Goal: Use online tool/utility

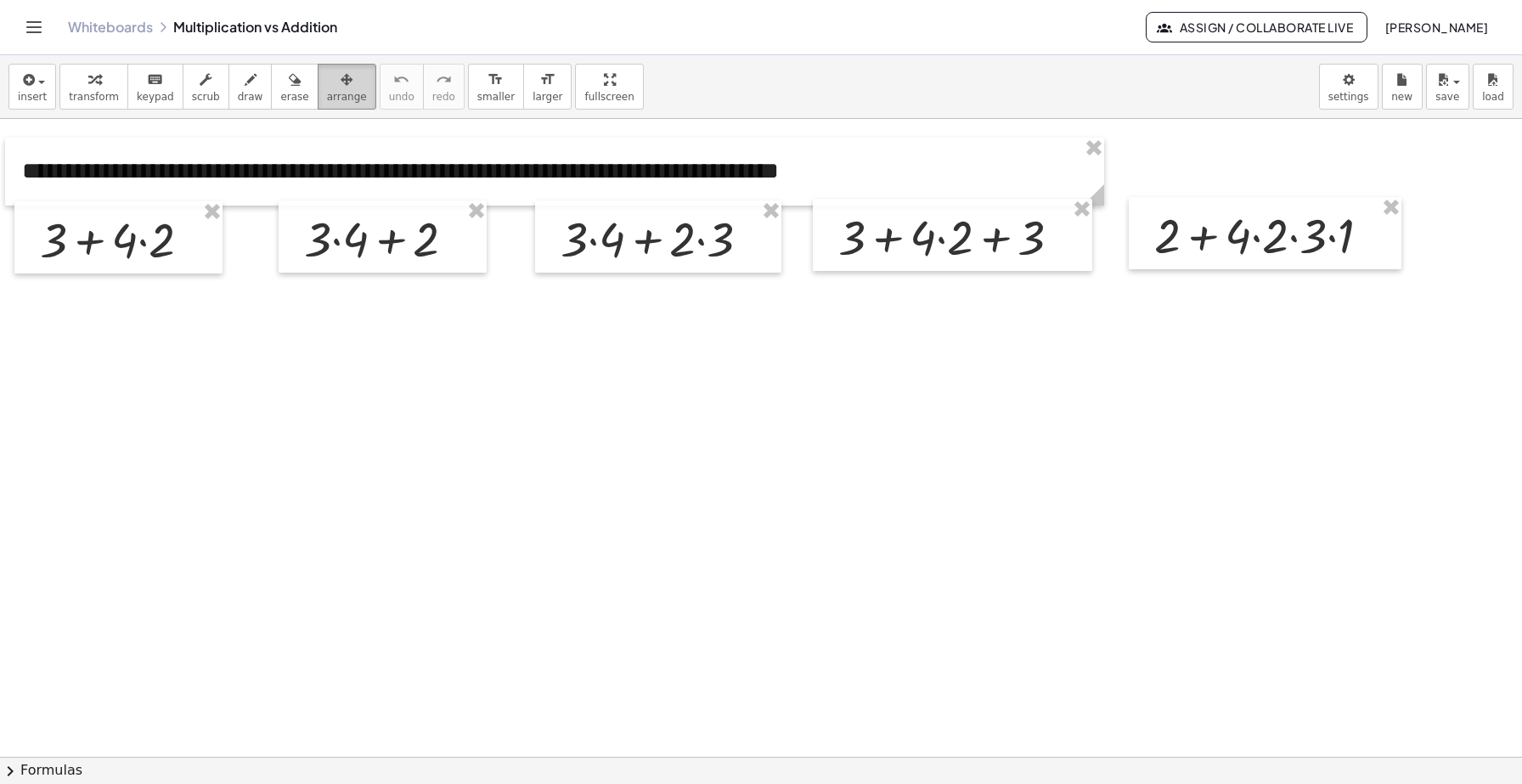
click at [340, 78] on icon "button" at bounding box center [346, 79] width 12 height 20
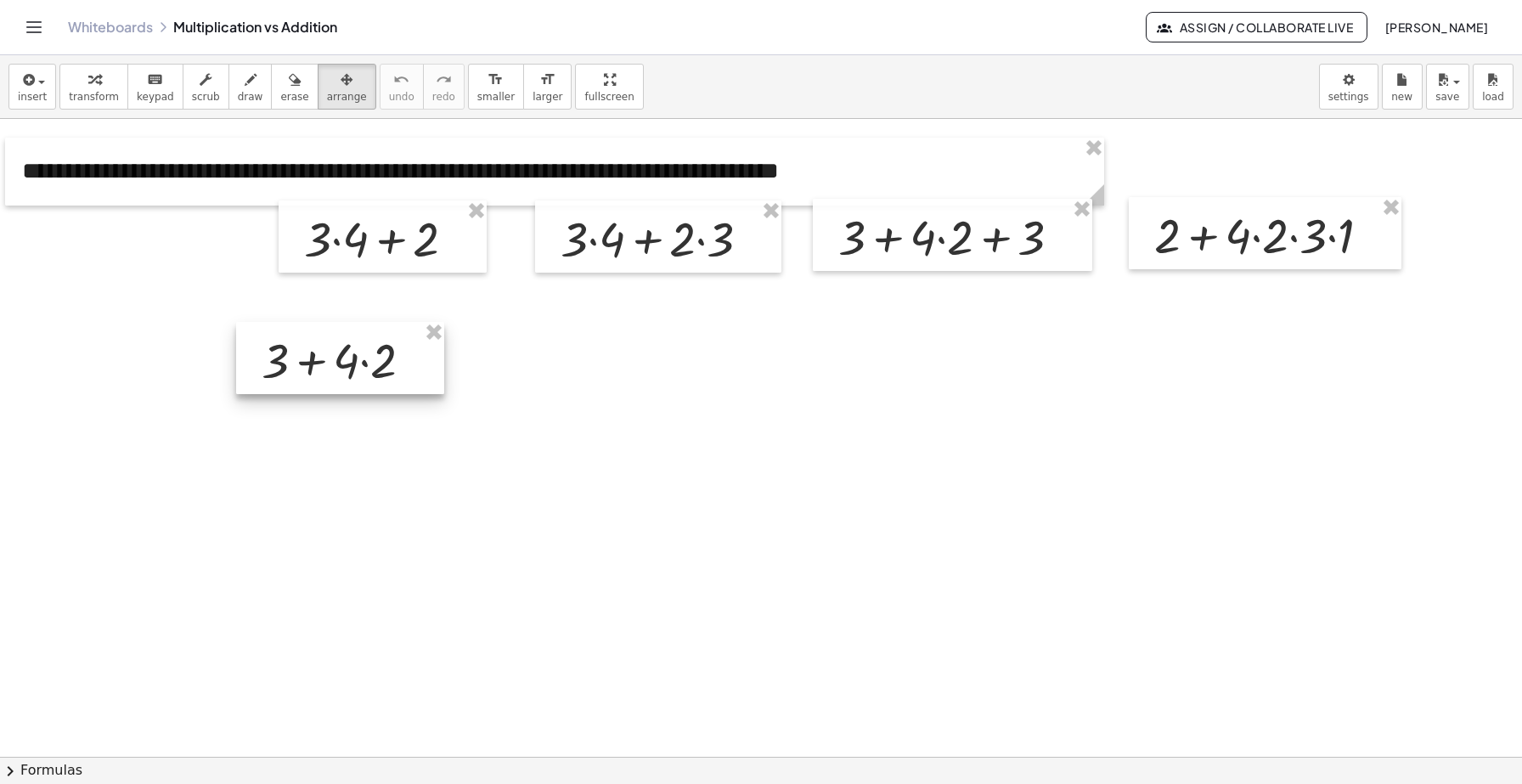
drag, startPoint x: 171, startPoint y: 247, endPoint x: 394, endPoint y: 369, distance: 254.2
click at [394, 369] on div at bounding box center [339, 358] width 208 height 72
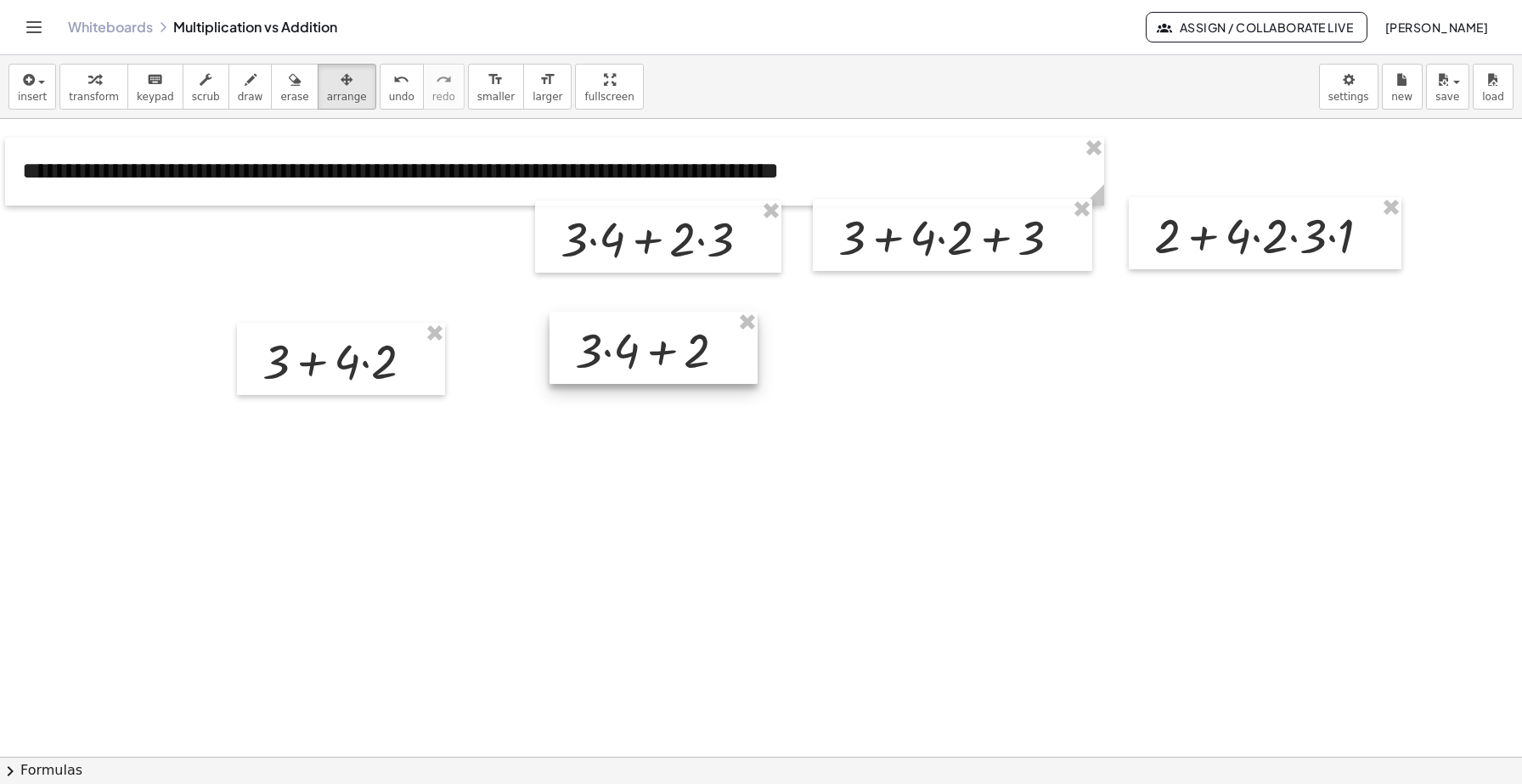
drag, startPoint x: 415, startPoint y: 231, endPoint x: 686, endPoint y: 343, distance: 293.2
click at [686, 343] on div at bounding box center [653, 348] width 208 height 72
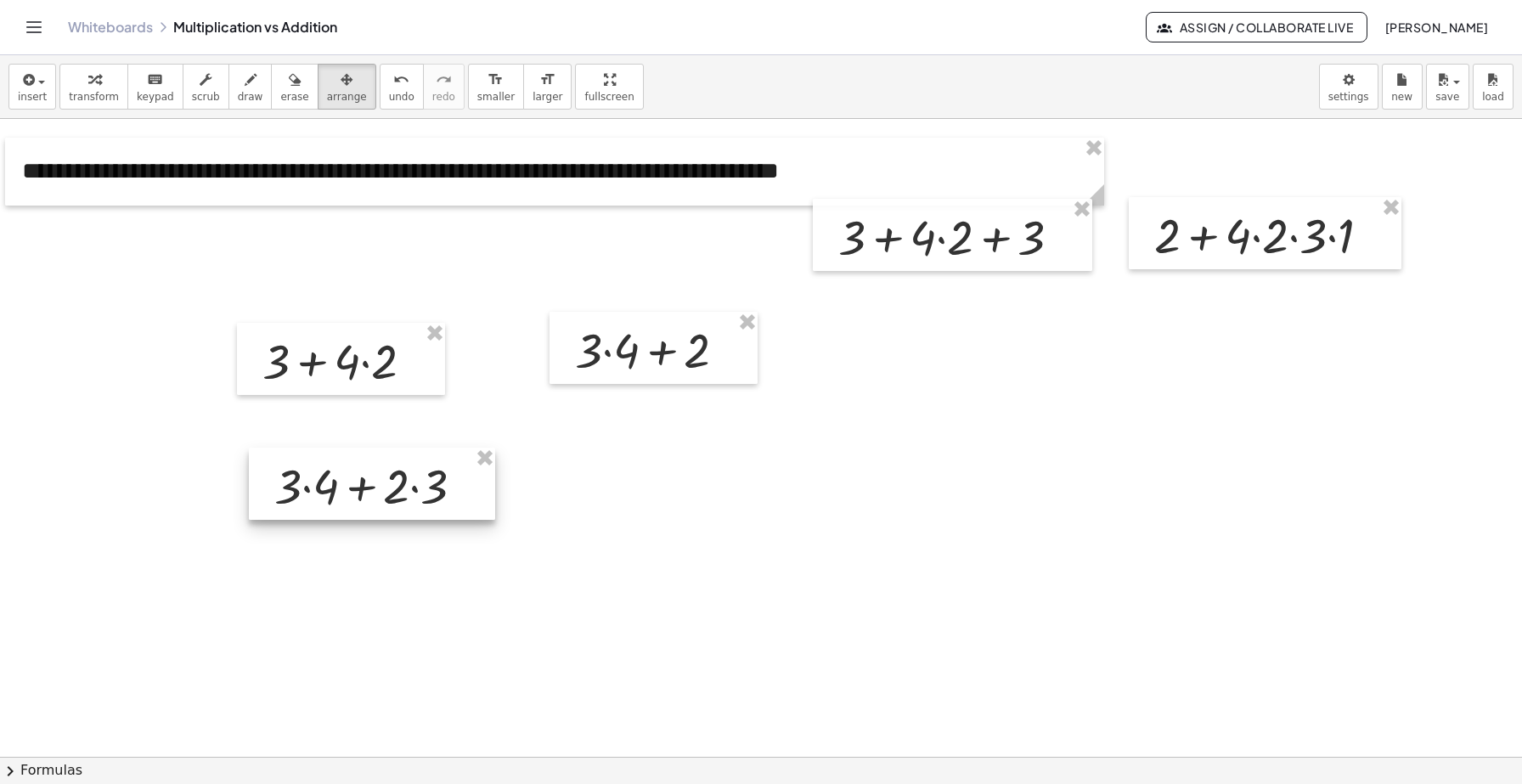
drag, startPoint x: 688, startPoint y: 237, endPoint x: 402, endPoint y: 484, distance: 377.9
click at [402, 484] on div at bounding box center [372, 484] width 246 height 72
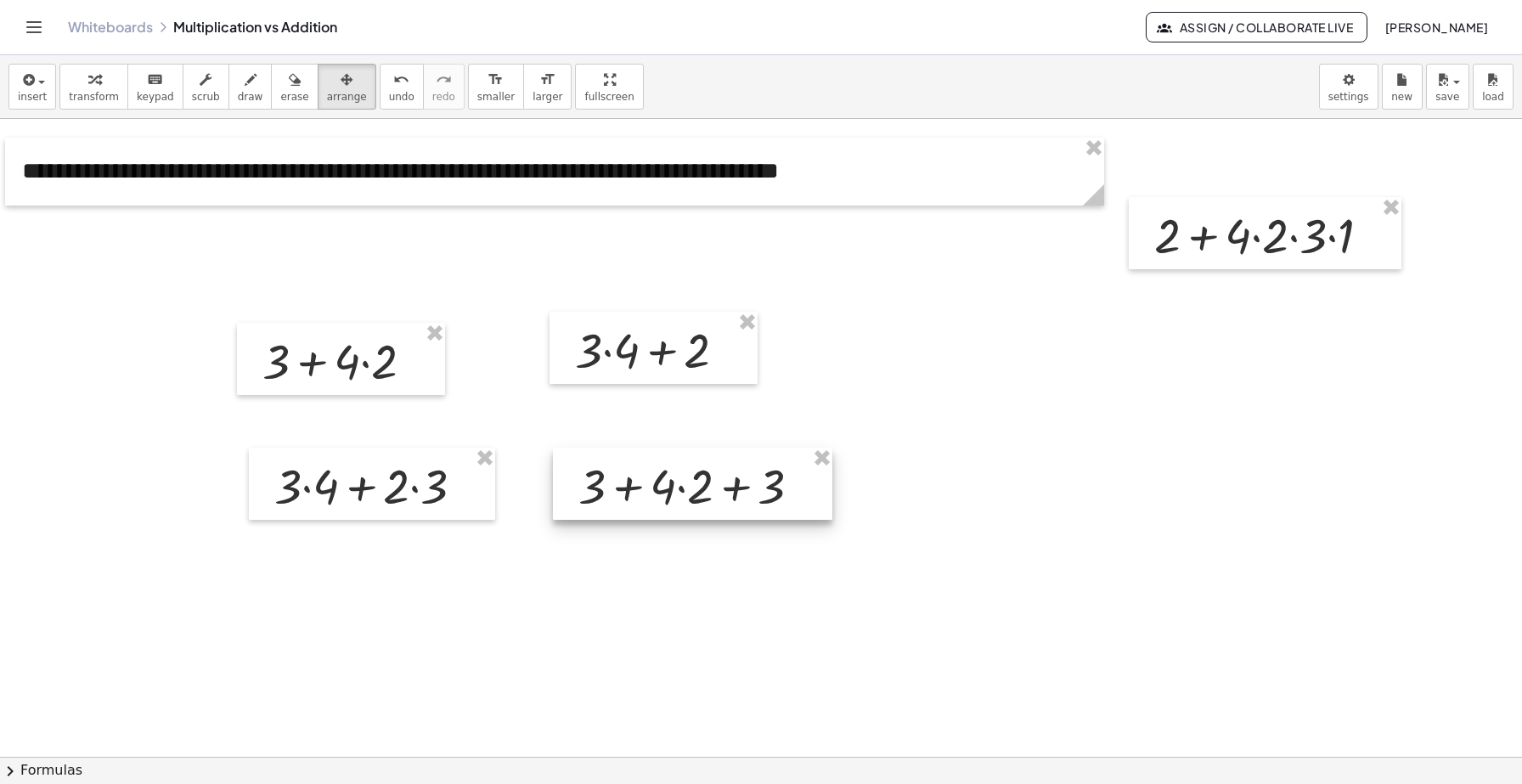
drag, startPoint x: 938, startPoint y: 239, endPoint x: 678, endPoint y: 488, distance: 360.0
click at [678, 488] on div at bounding box center [693, 484] width 279 height 72
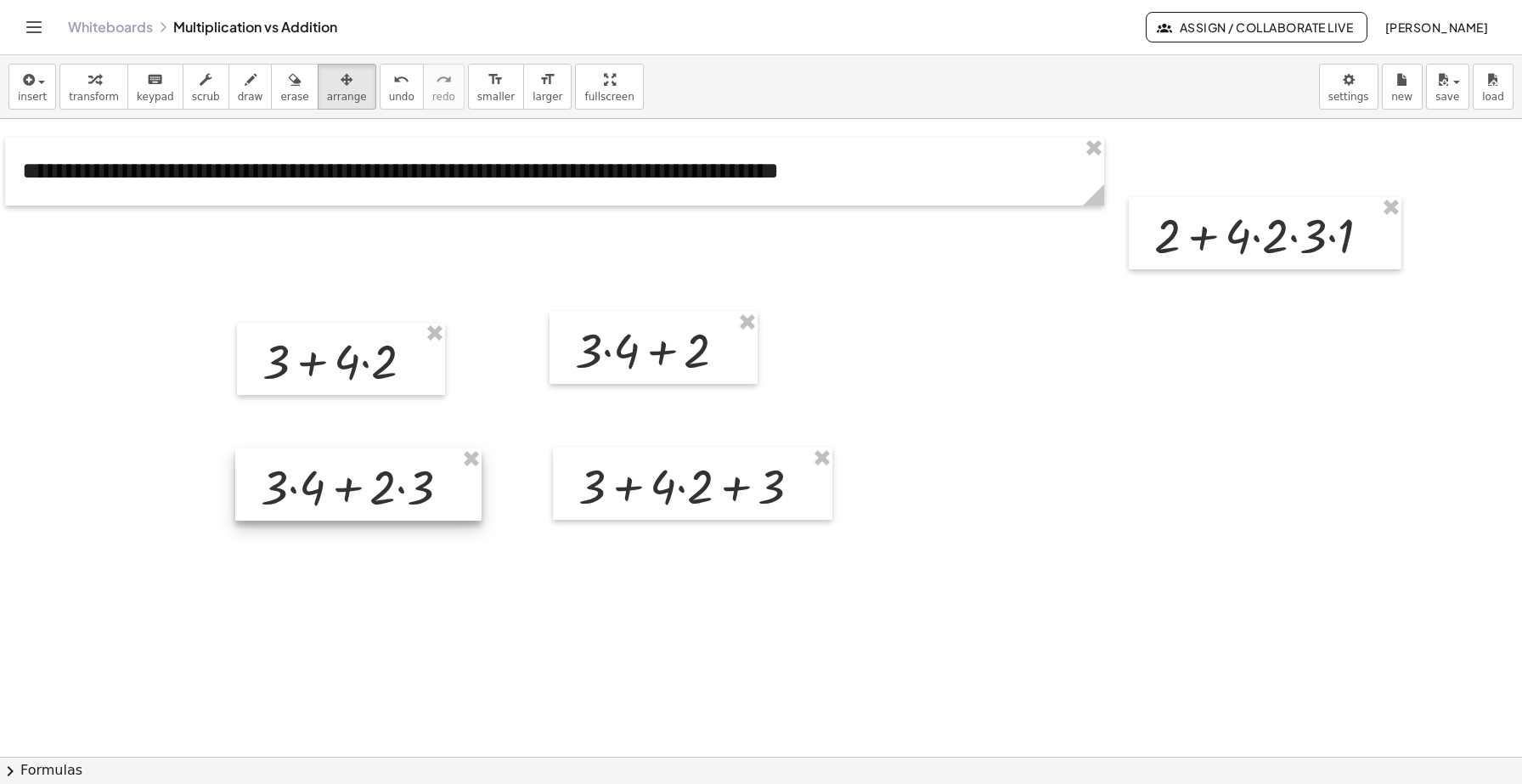
drag, startPoint x: 442, startPoint y: 481, endPoint x: 428, endPoint y: 482, distance: 14.0
click at [428, 482] on div at bounding box center [358, 485] width 246 height 72
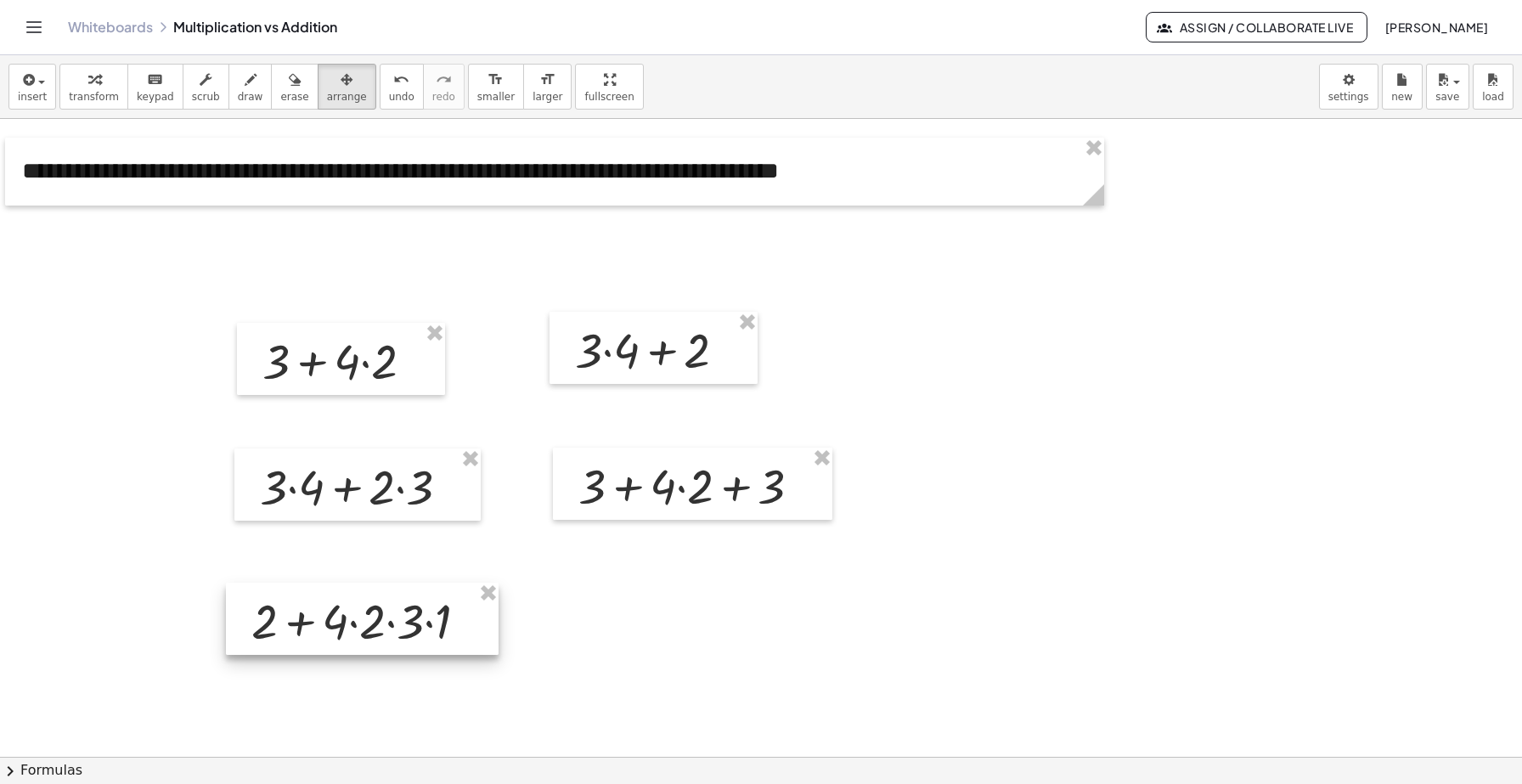
drag, startPoint x: 1243, startPoint y: 238, endPoint x: 338, endPoint y: 624, distance: 983.9
click at [338, 624] on div at bounding box center [362, 619] width 273 height 72
drag, startPoint x: 329, startPoint y: 359, endPoint x: 337, endPoint y: 350, distance: 12.0
click at [337, 350] on div at bounding box center [348, 350] width 208 height 72
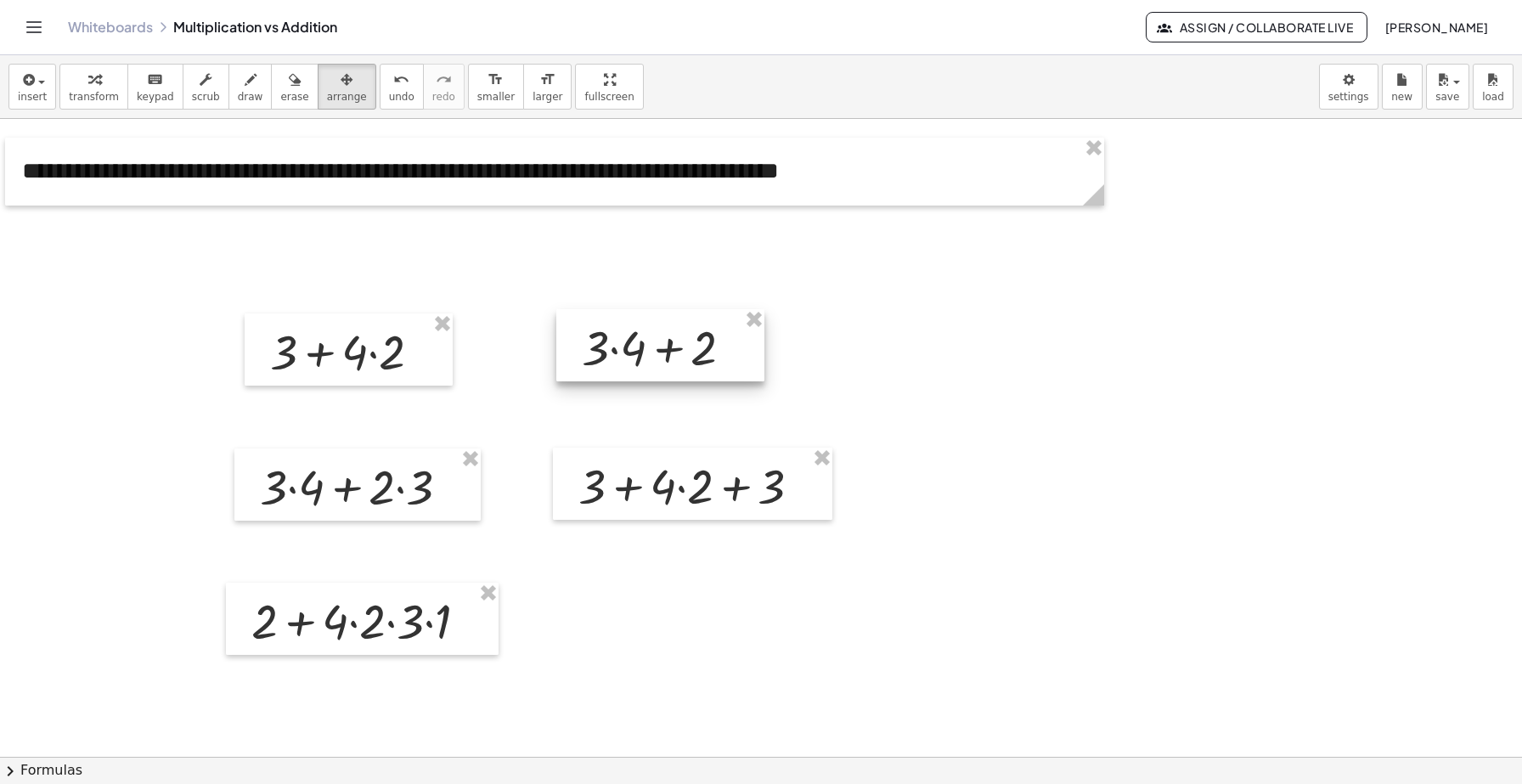
click at [588, 343] on div at bounding box center [660, 345] width 208 height 72
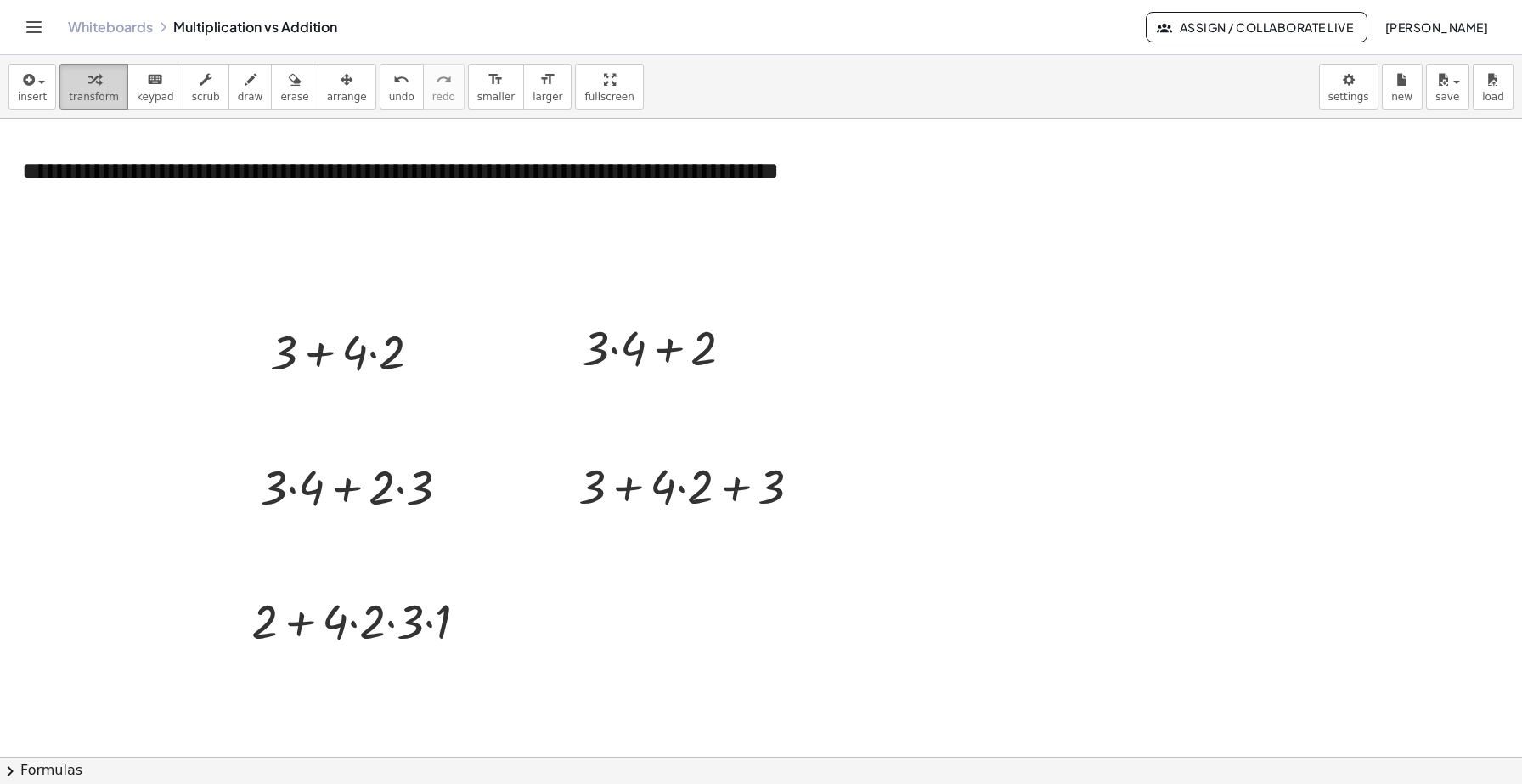
click at [105, 86] on div "button" at bounding box center [93, 78] width 50 height 20
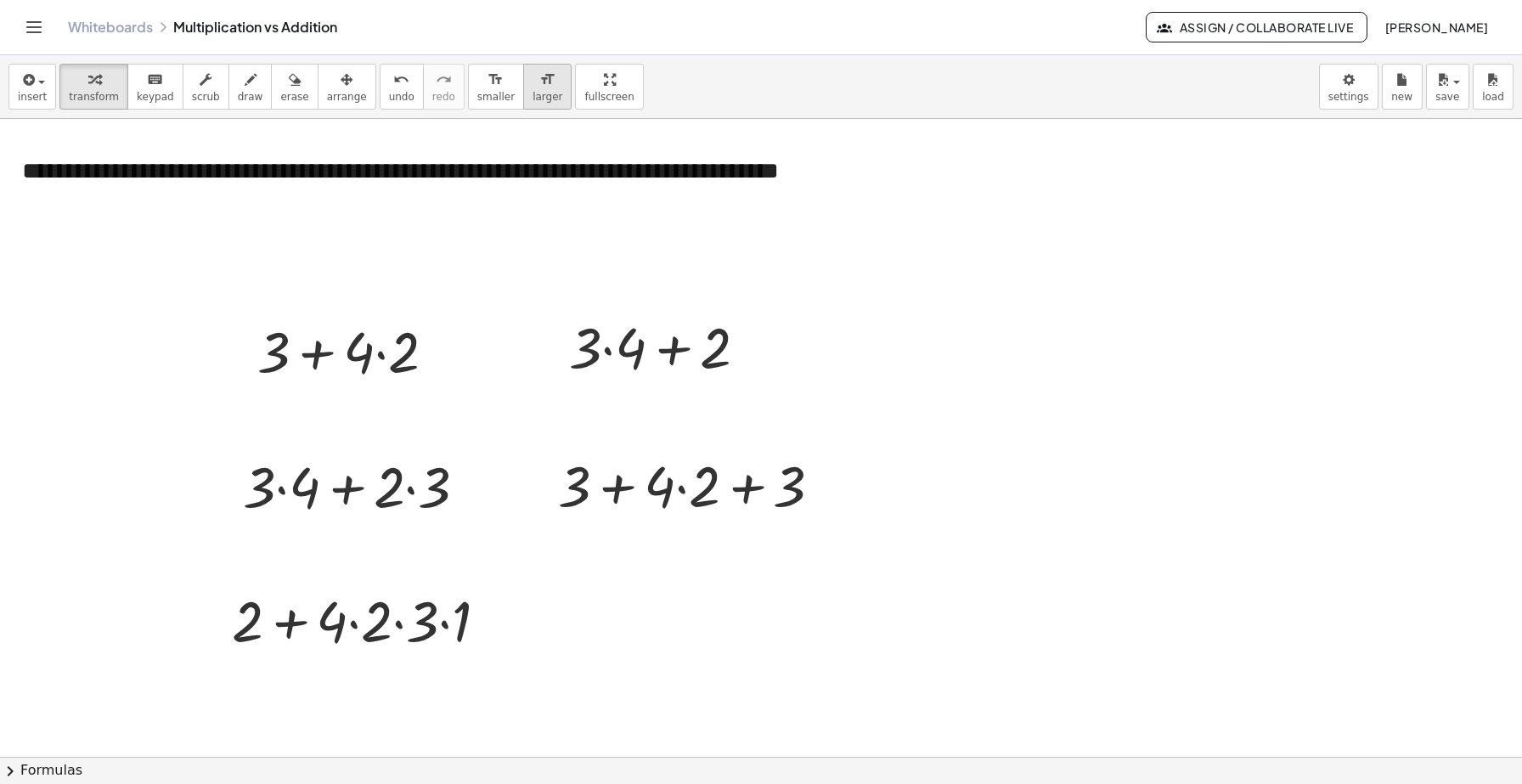
click at [539, 87] on icon "format_size" at bounding box center [547, 79] width 16 height 20
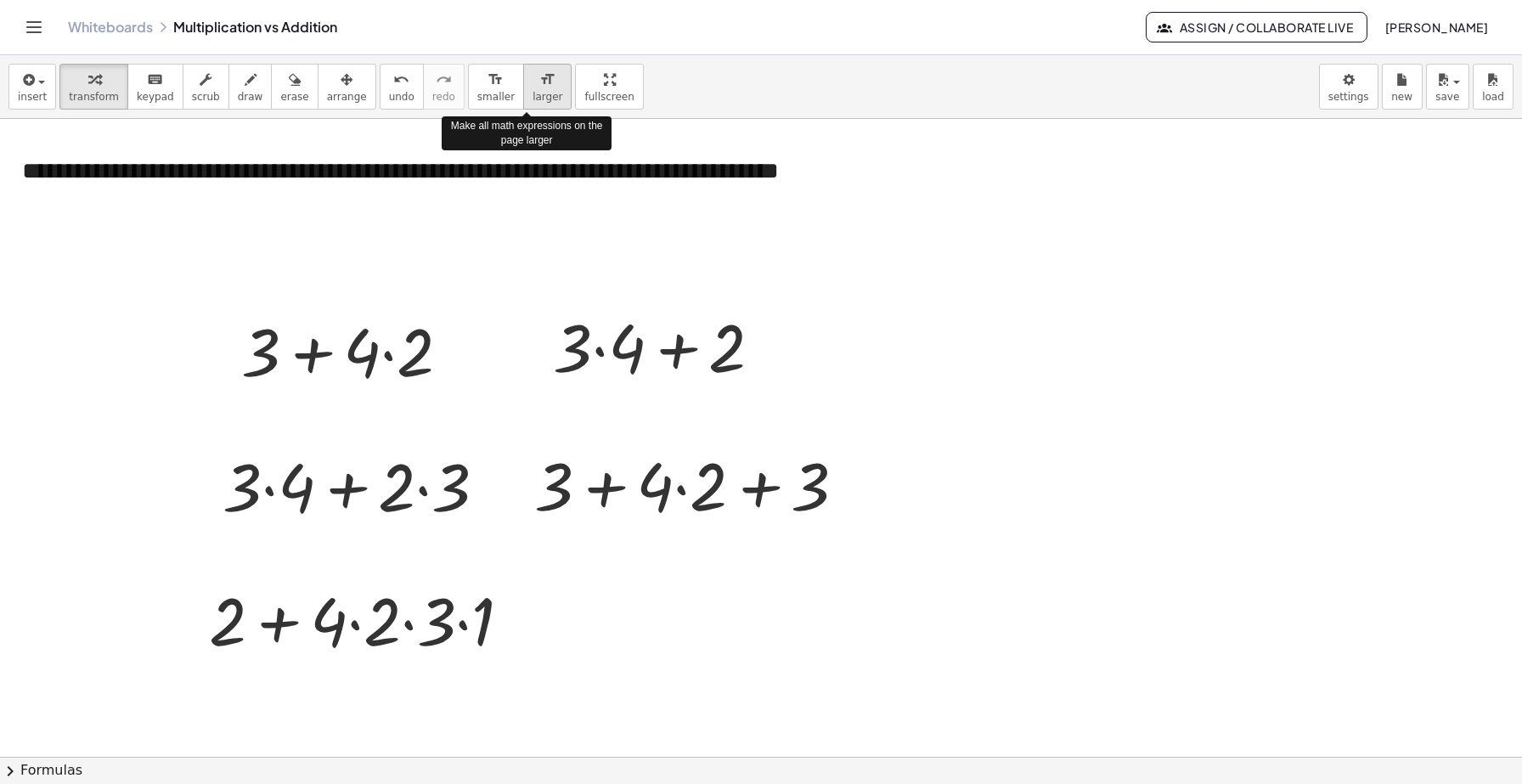
click at [539, 87] on icon "format_size" at bounding box center [547, 79] width 16 height 20
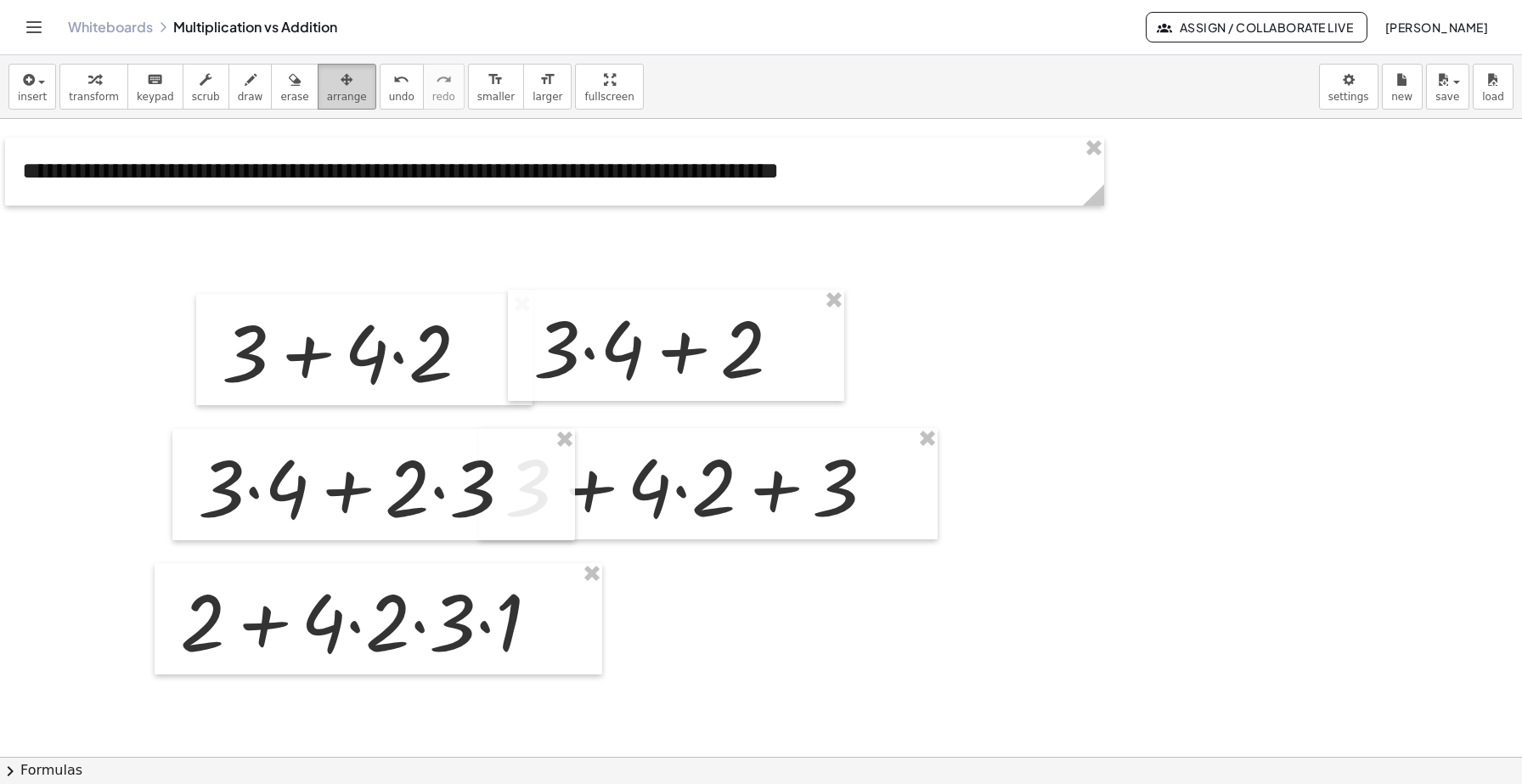
click at [340, 77] on icon "button" at bounding box center [346, 79] width 12 height 20
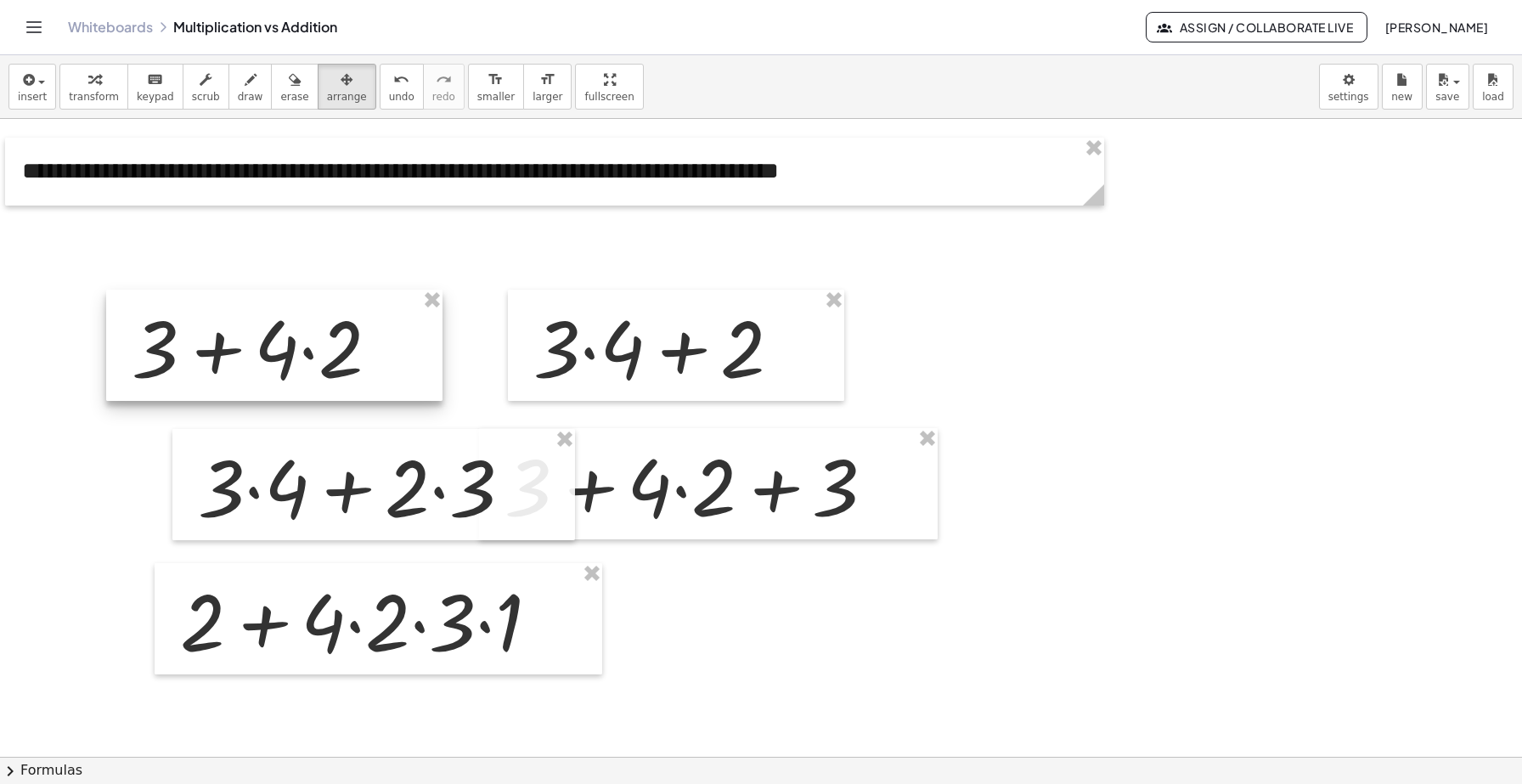
drag, startPoint x: 388, startPoint y: 355, endPoint x: 299, endPoint y: 350, distance: 89.1
click at [299, 350] on div at bounding box center [275, 345] width 337 height 111
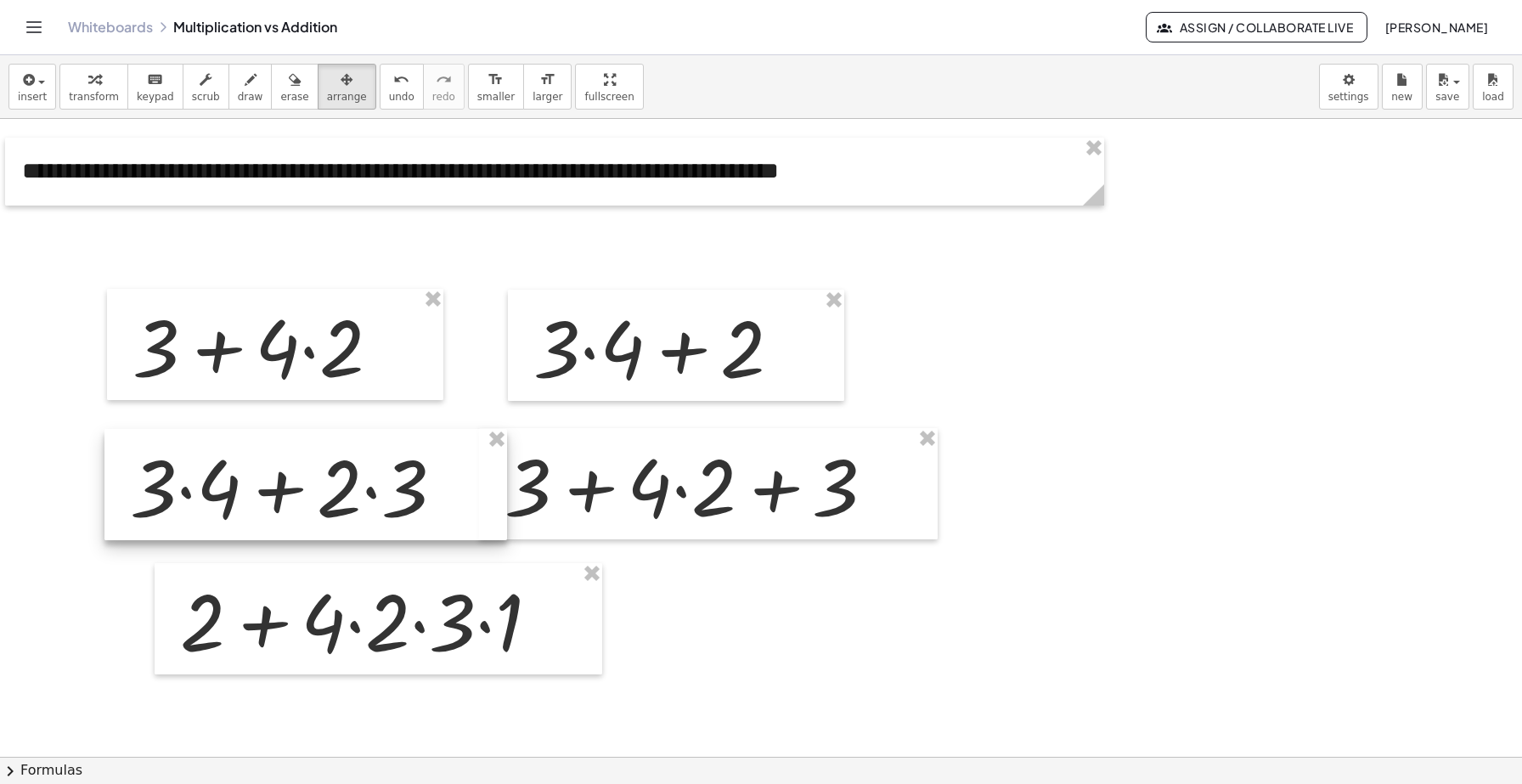
drag, startPoint x: 353, startPoint y: 491, endPoint x: 284, endPoint y: 491, distance: 69.0
click at [284, 491] on div at bounding box center [306, 484] width 403 height 111
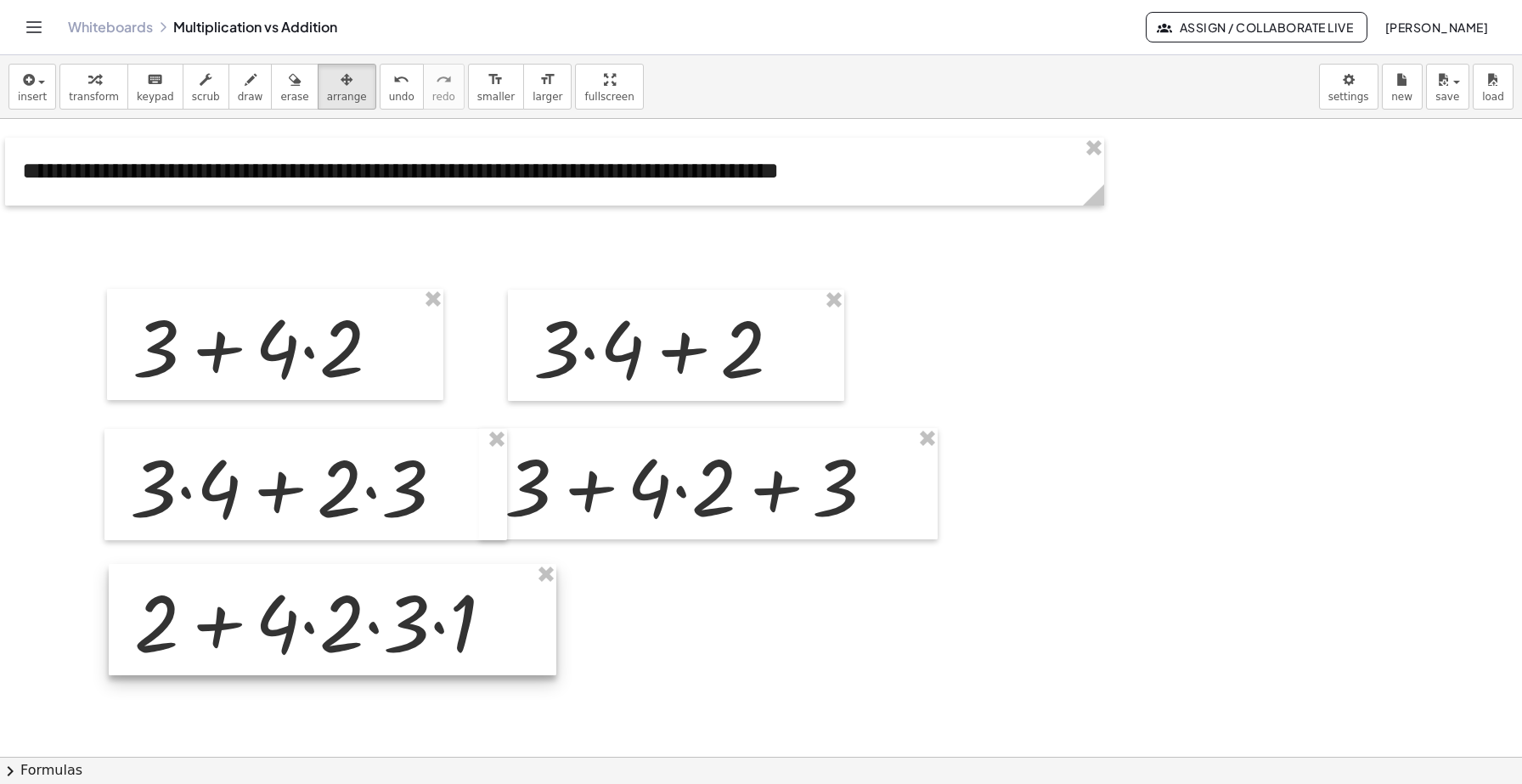
drag, startPoint x: 334, startPoint y: 623, endPoint x: 287, endPoint y: 624, distance: 47.0
click at [287, 624] on div at bounding box center [332, 619] width 448 height 111
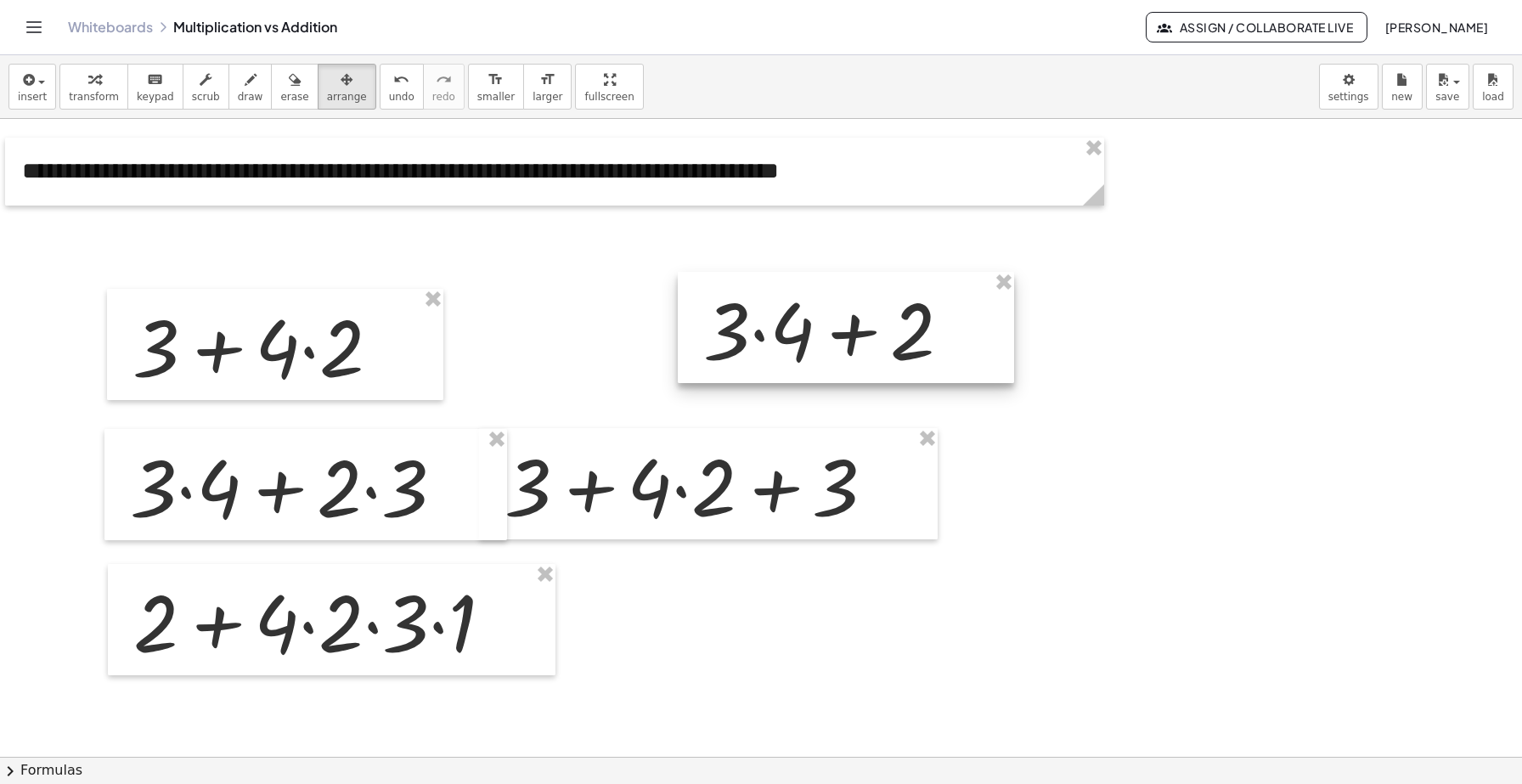
drag, startPoint x: 647, startPoint y: 315, endPoint x: 818, endPoint y: 296, distance: 172.1
click at [818, 296] on div at bounding box center [846, 327] width 337 height 111
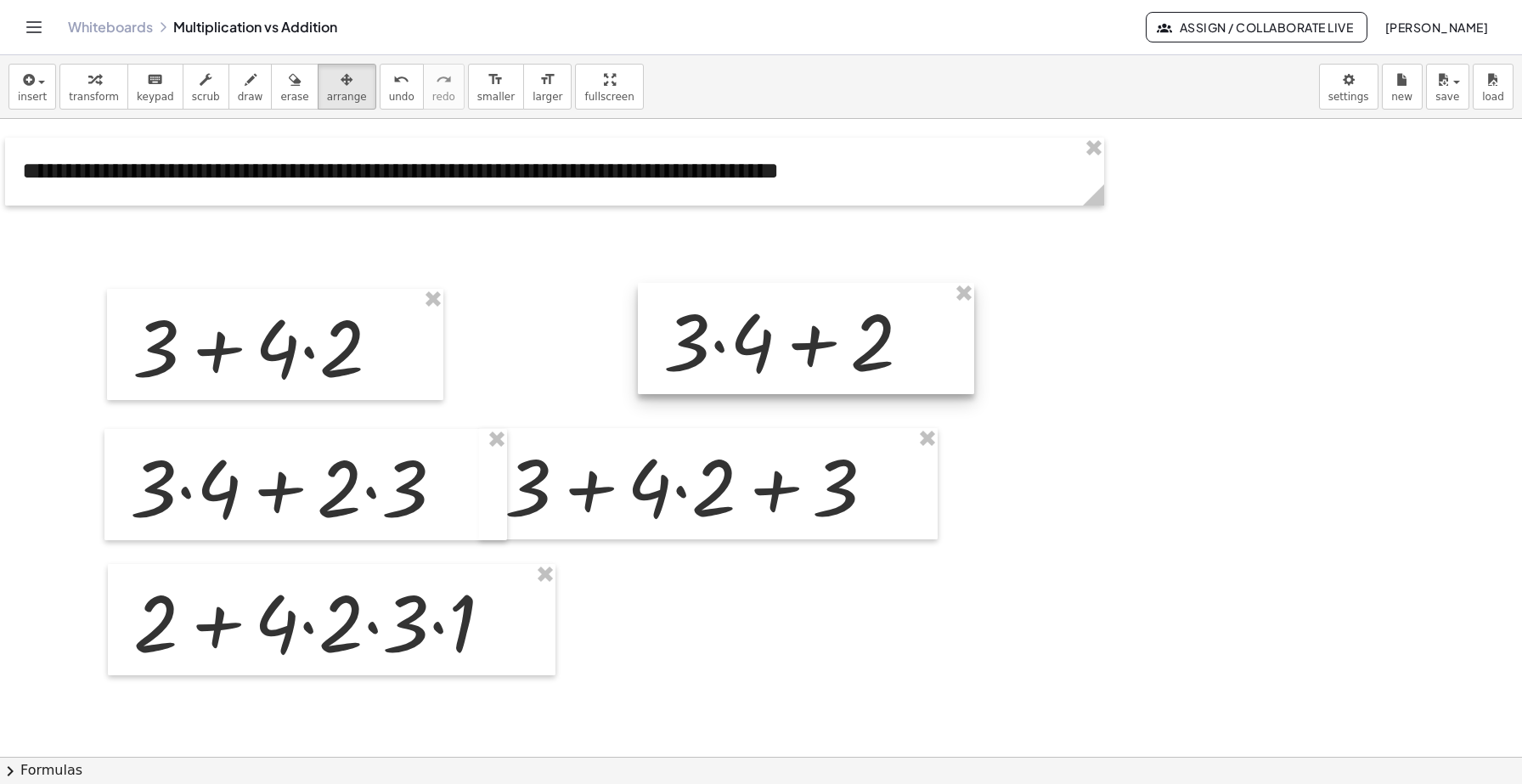
drag, startPoint x: 818, startPoint y: 296, endPoint x: 778, endPoint y: 307, distance: 41.5
click at [778, 307] on div at bounding box center [806, 338] width 337 height 111
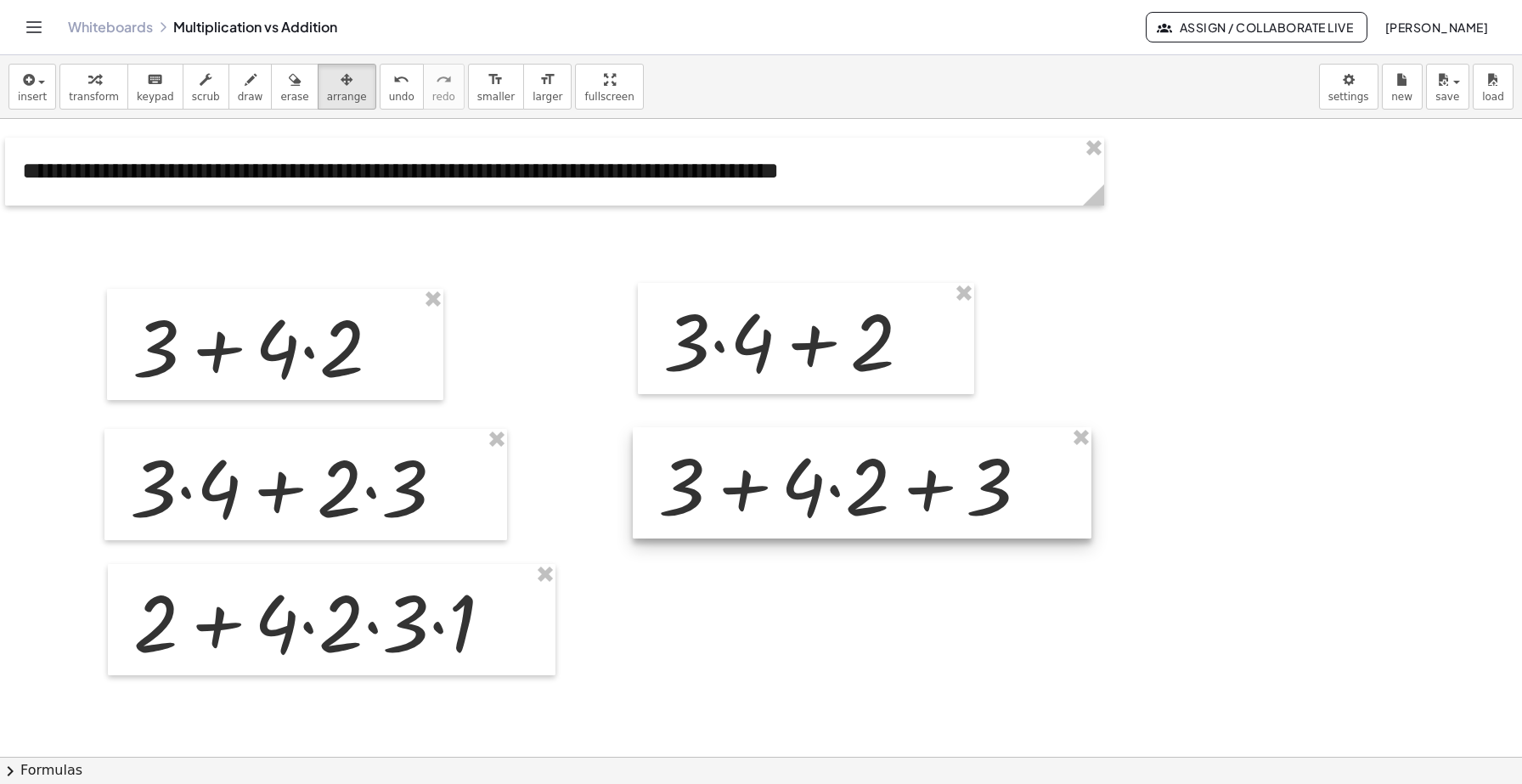
drag, startPoint x: 707, startPoint y: 492, endPoint x: 860, endPoint y: 491, distance: 153.0
click at [860, 491] on div at bounding box center [862, 483] width 459 height 111
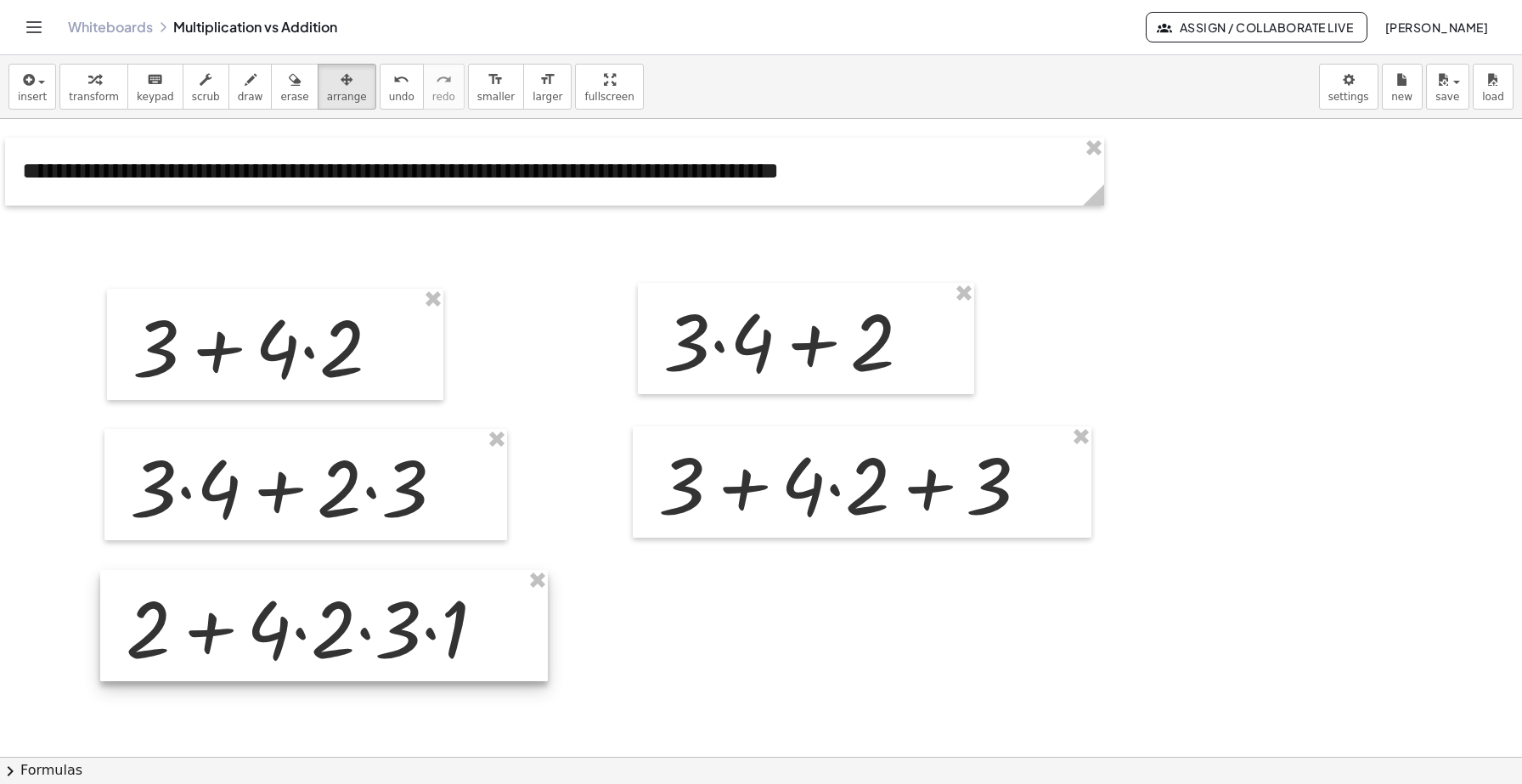
drag, startPoint x: 511, startPoint y: 633, endPoint x: 505, endPoint y: 639, distance: 8.5
click at [505, 639] on div at bounding box center [323, 625] width 448 height 111
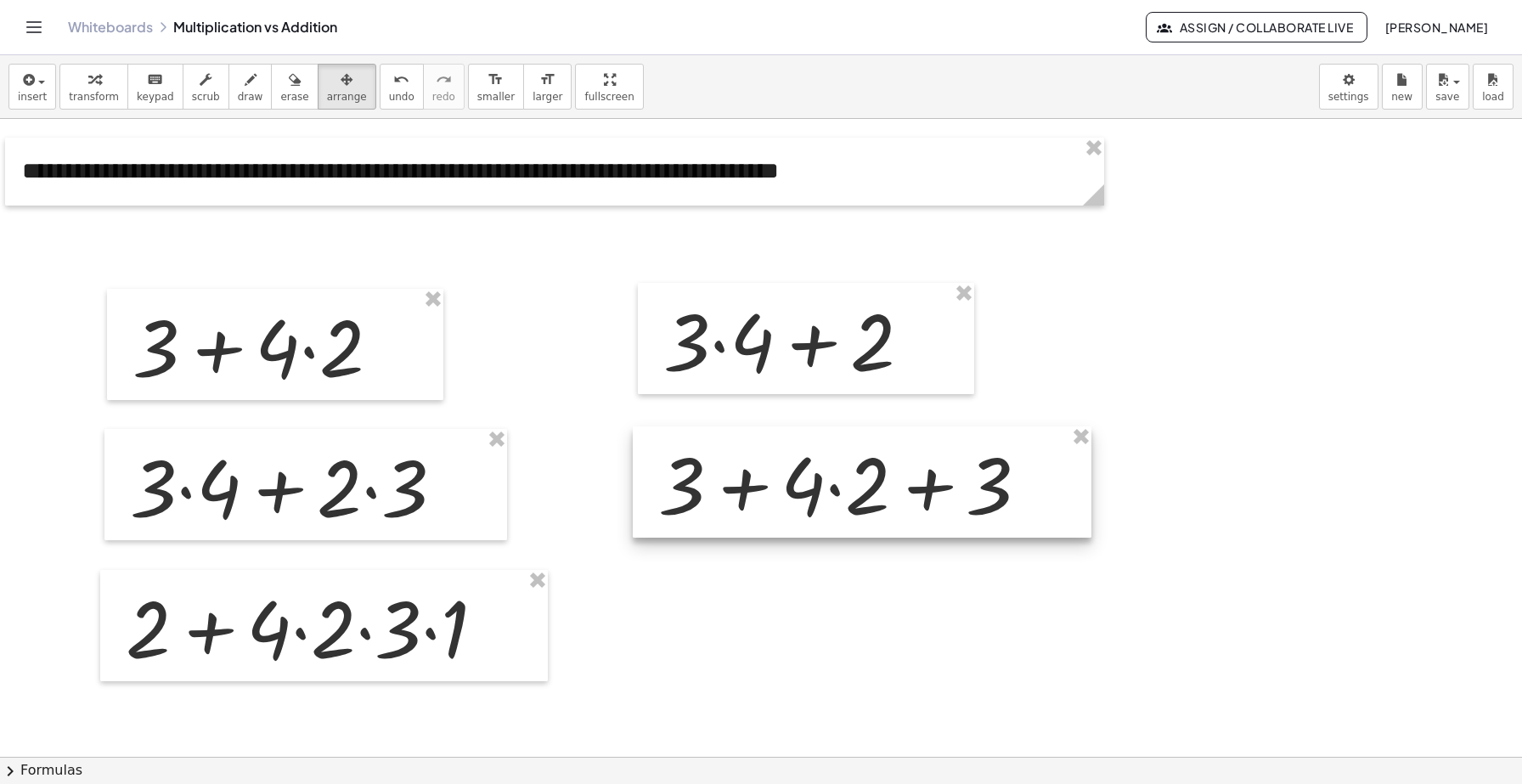
click at [773, 515] on div at bounding box center [862, 482] width 459 height 111
click at [101, 92] on span "transform" at bounding box center [93, 97] width 50 height 12
click at [340, 86] on icon "button" at bounding box center [346, 79] width 12 height 20
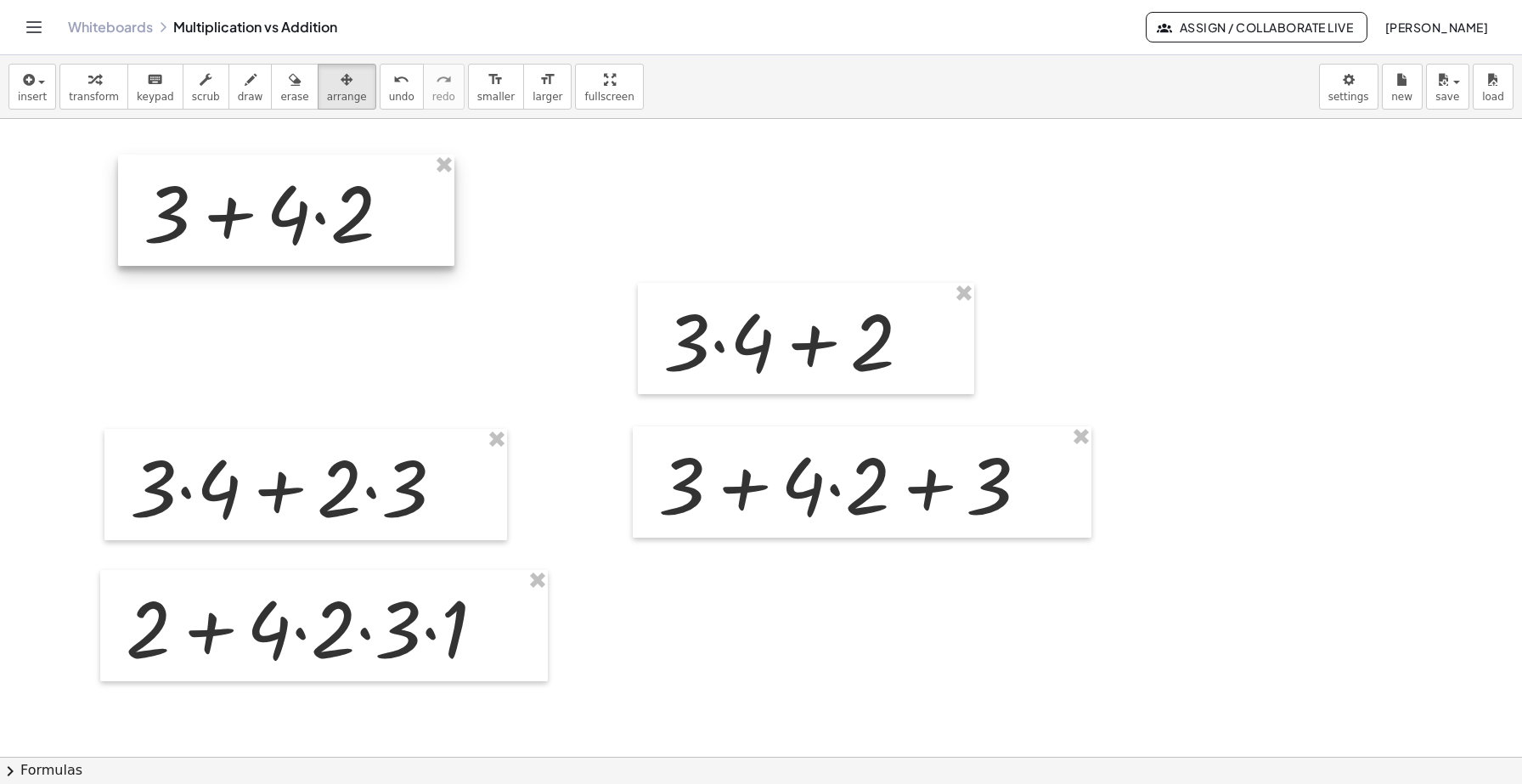
drag, startPoint x: 328, startPoint y: 366, endPoint x: 360, endPoint y: 243, distance: 127.1
click at [360, 243] on div at bounding box center [286, 210] width 337 height 111
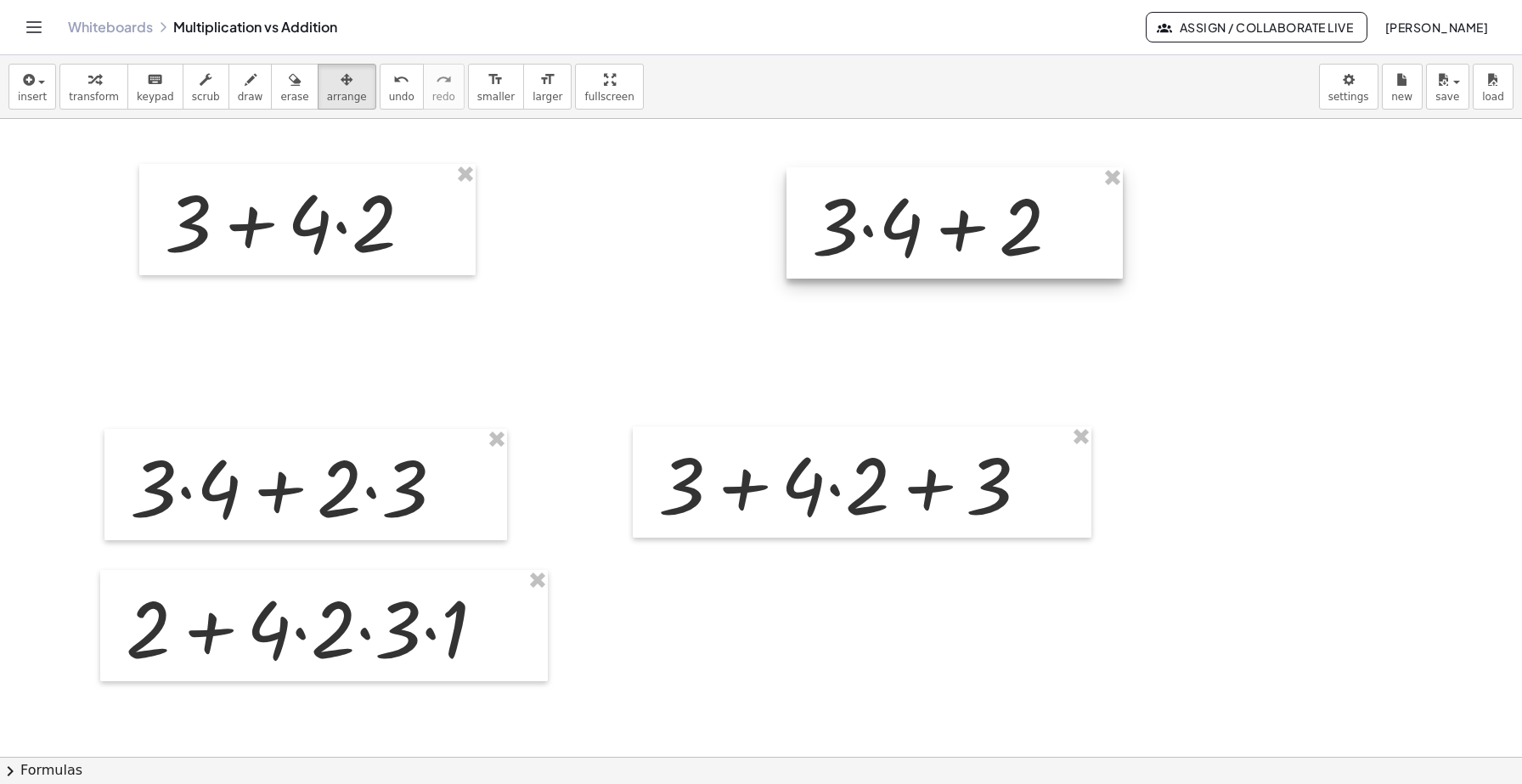
drag, startPoint x: 774, startPoint y: 309, endPoint x: 922, endPoint y: 193, distance: 188.0
click at [922, 193] on div at bounding box center [955, 222] width 337 height 111
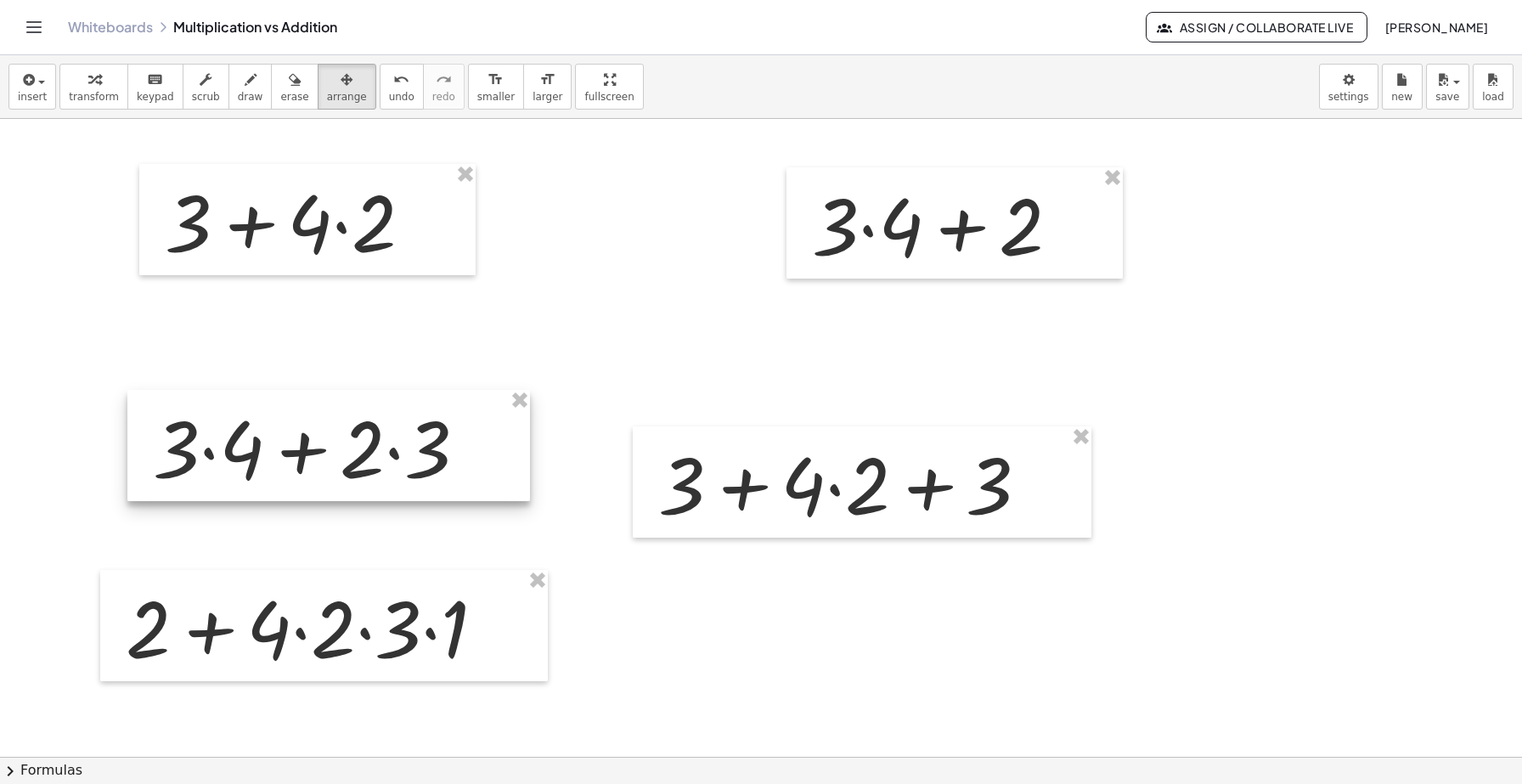
drag, startPoint x: 376, startPoint y: 519, endPoint x: 399, endPoint y: 480, distance: 45.3
click at [399, 480] on div at bounding box center [329, 445] width 403 height 111
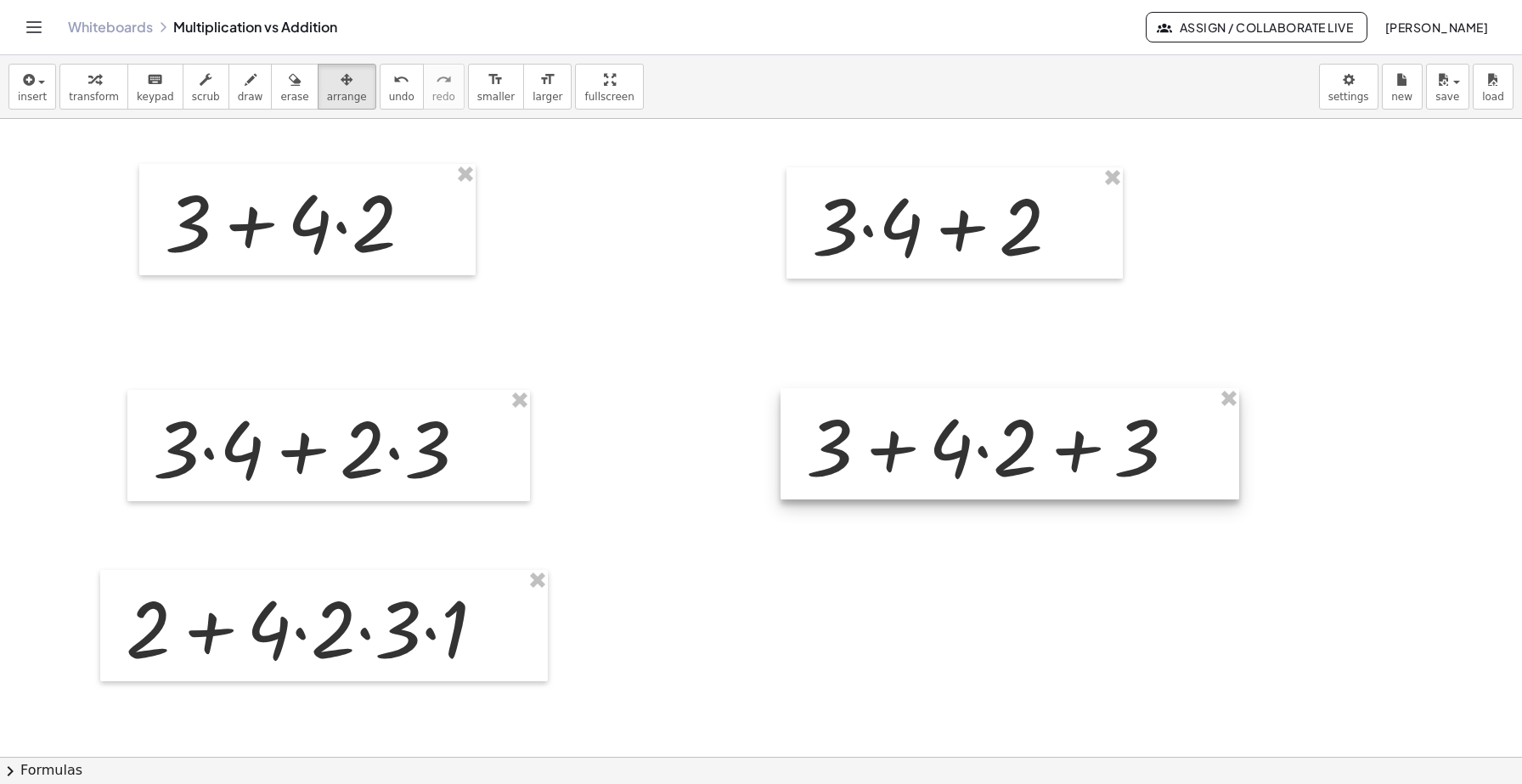
drag, startPoint x: 838, startPoint y: 504, endPoint x: 986, endPoint y: 466, distance: 152.8
click at [986, 466] on div at bounding box center [1010, 443] width 459 height 111
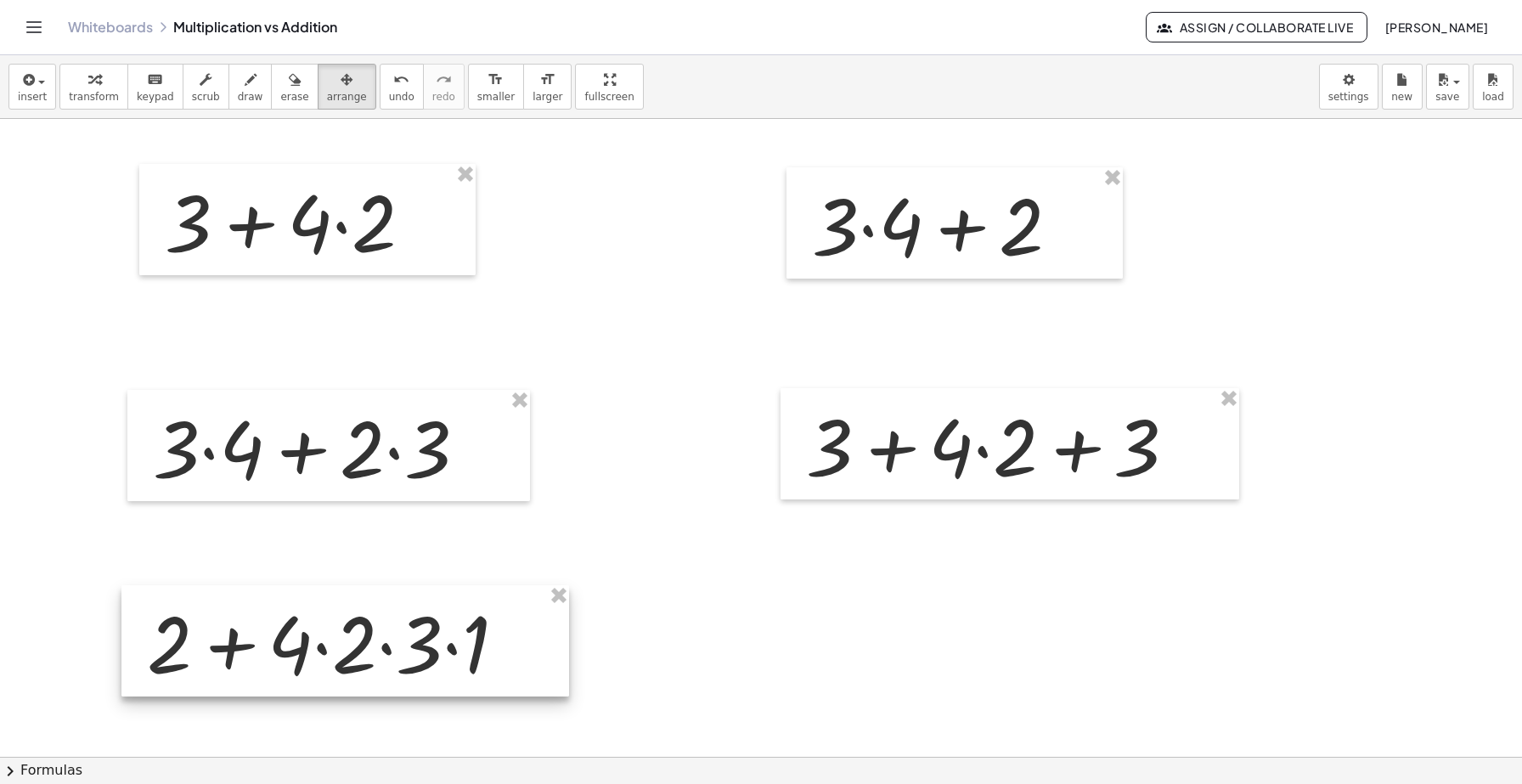
drag, startPoint x: 258, startPoint y: 674, endPoint x: 278, endPoint y: 690, distance: 25.6
click at [278, 690] on div at bounding box center [345, 641] width 448 height 111
click at [532, 86] on div "format_size" at bounding box center [547, 78] width 29 height 20
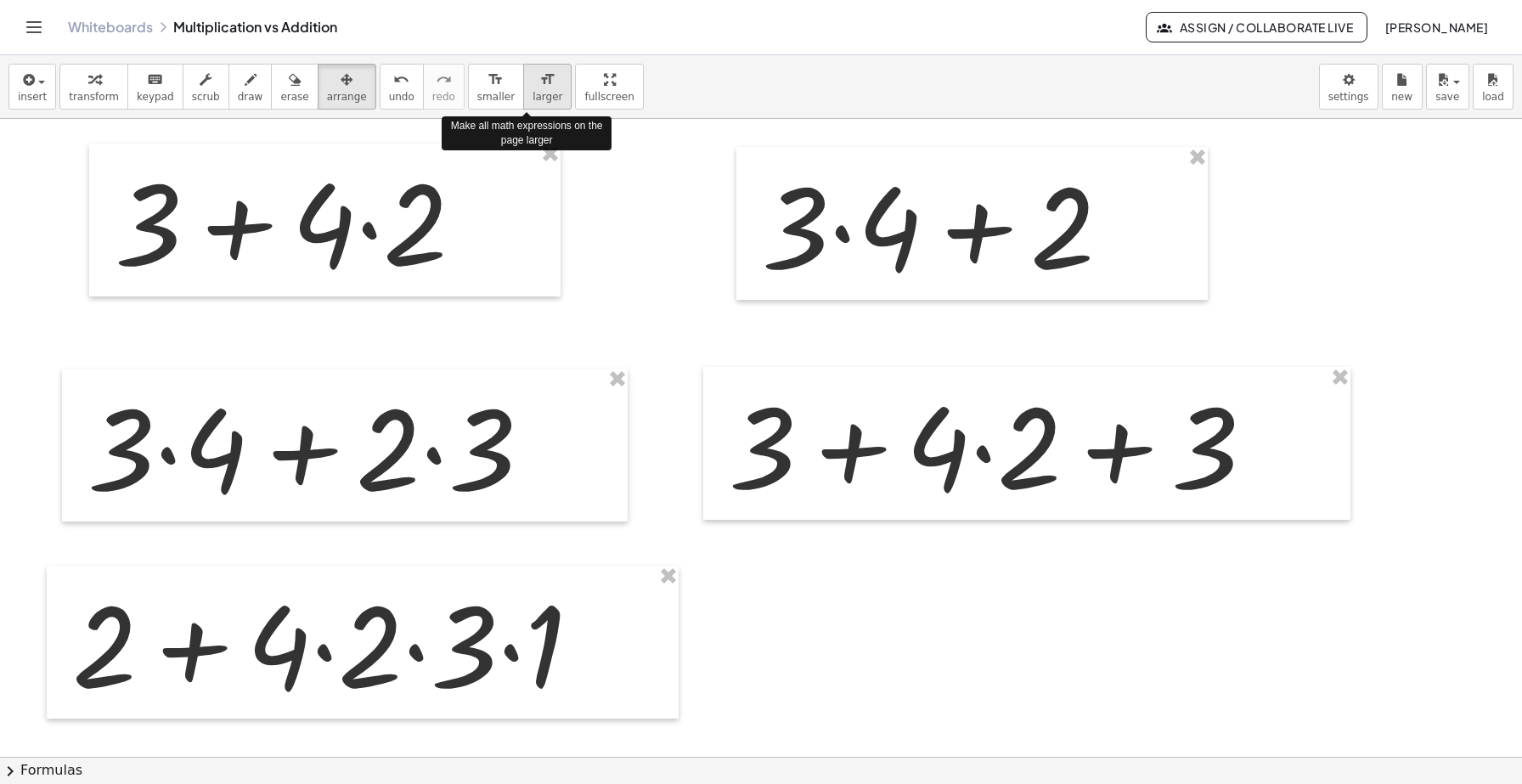
click at [532, 95] on span "larger" at bounding box center [547, 97] width 29 height 12
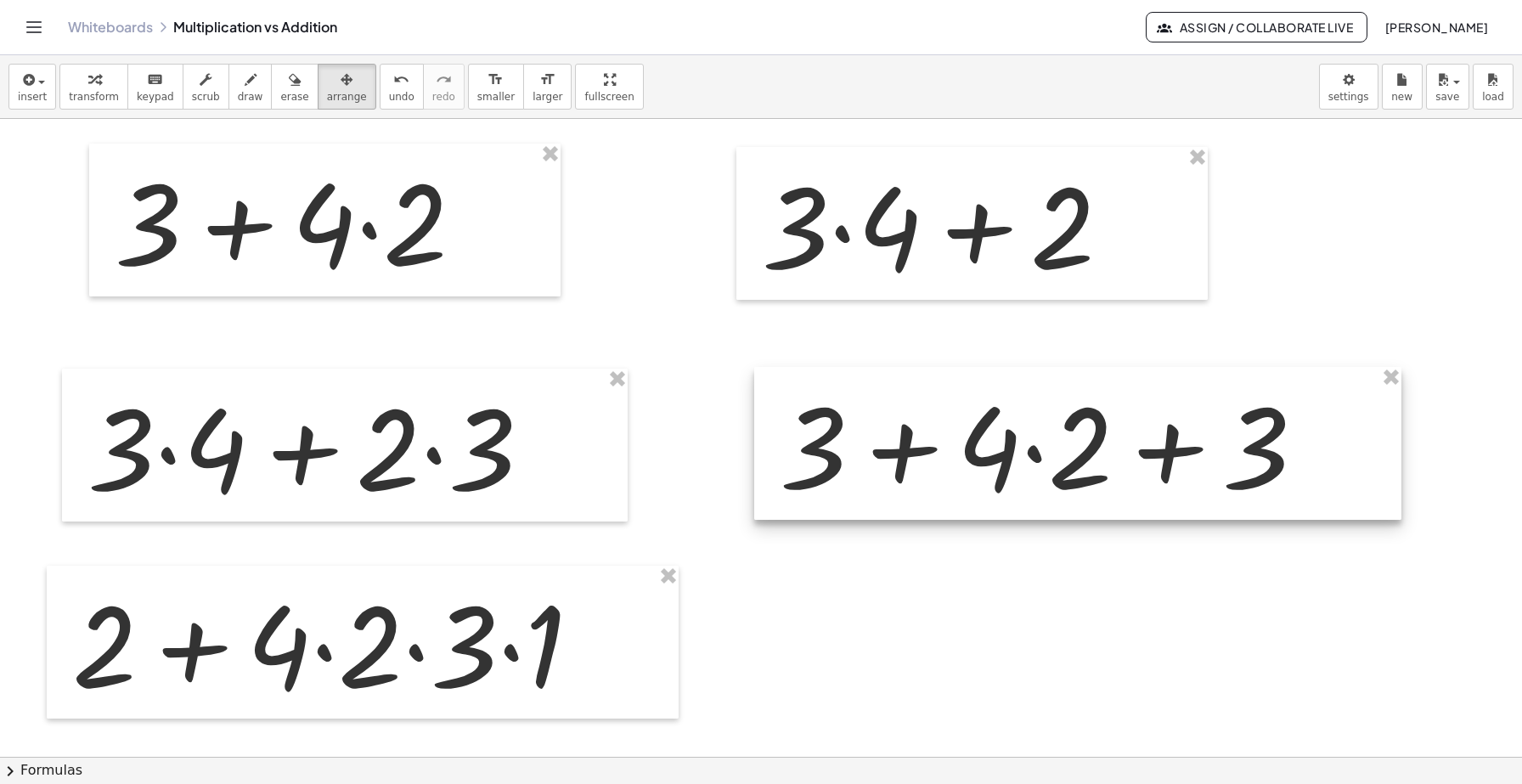
drag, startPoint x: 903, startPoint y: 473, endPoint x: 952, endPoint y: 475, distance: 49.0
click at [952, 475] on div at bounding box center [1078, 443] width 647 height 153
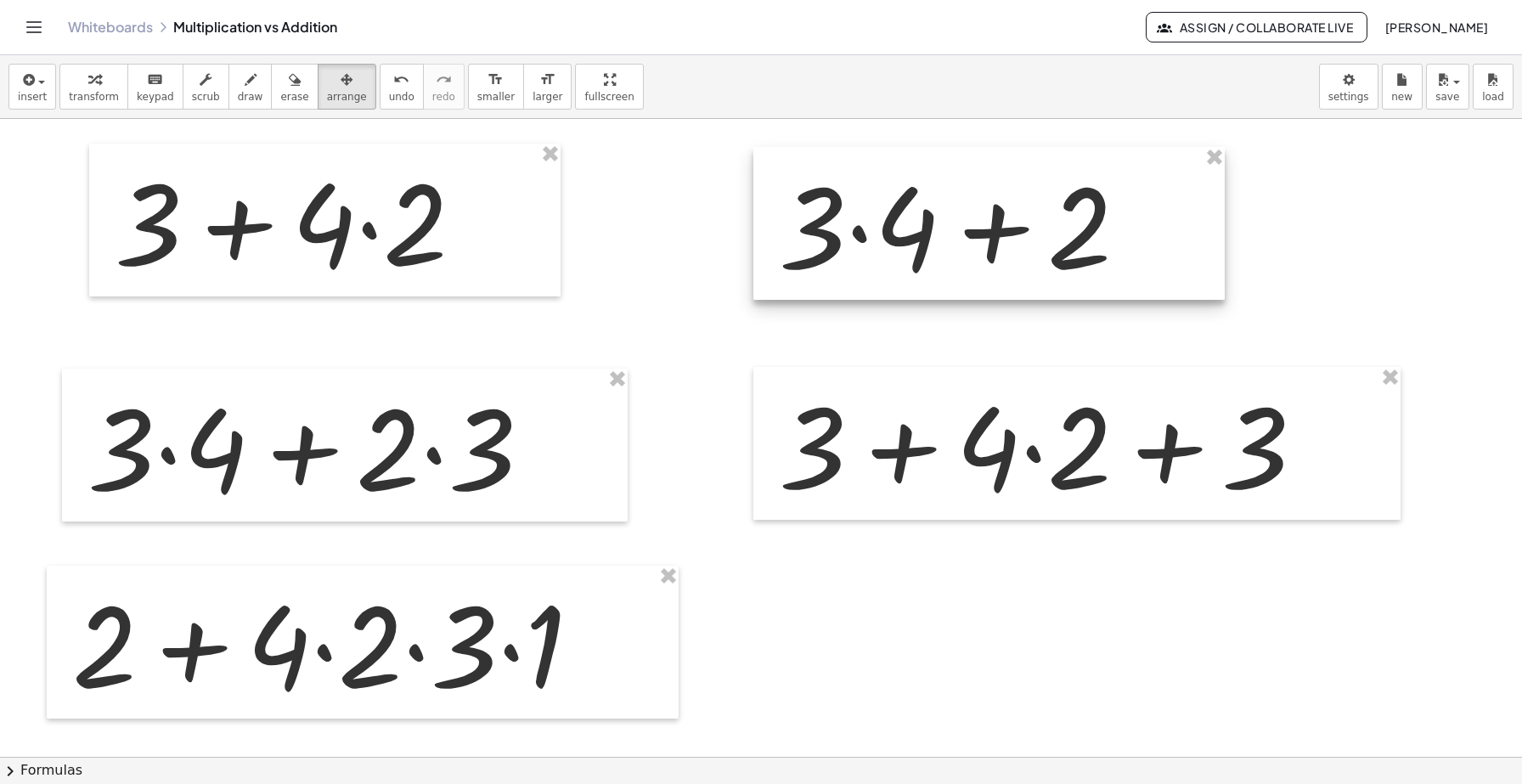
drag, startPoint x: 974, startPoint y: 255, endPoint x: 987, endPoint y: 255, distance: 13.0
click at [987, 255] on div at bounding box center [990, 223] width 472 height 153
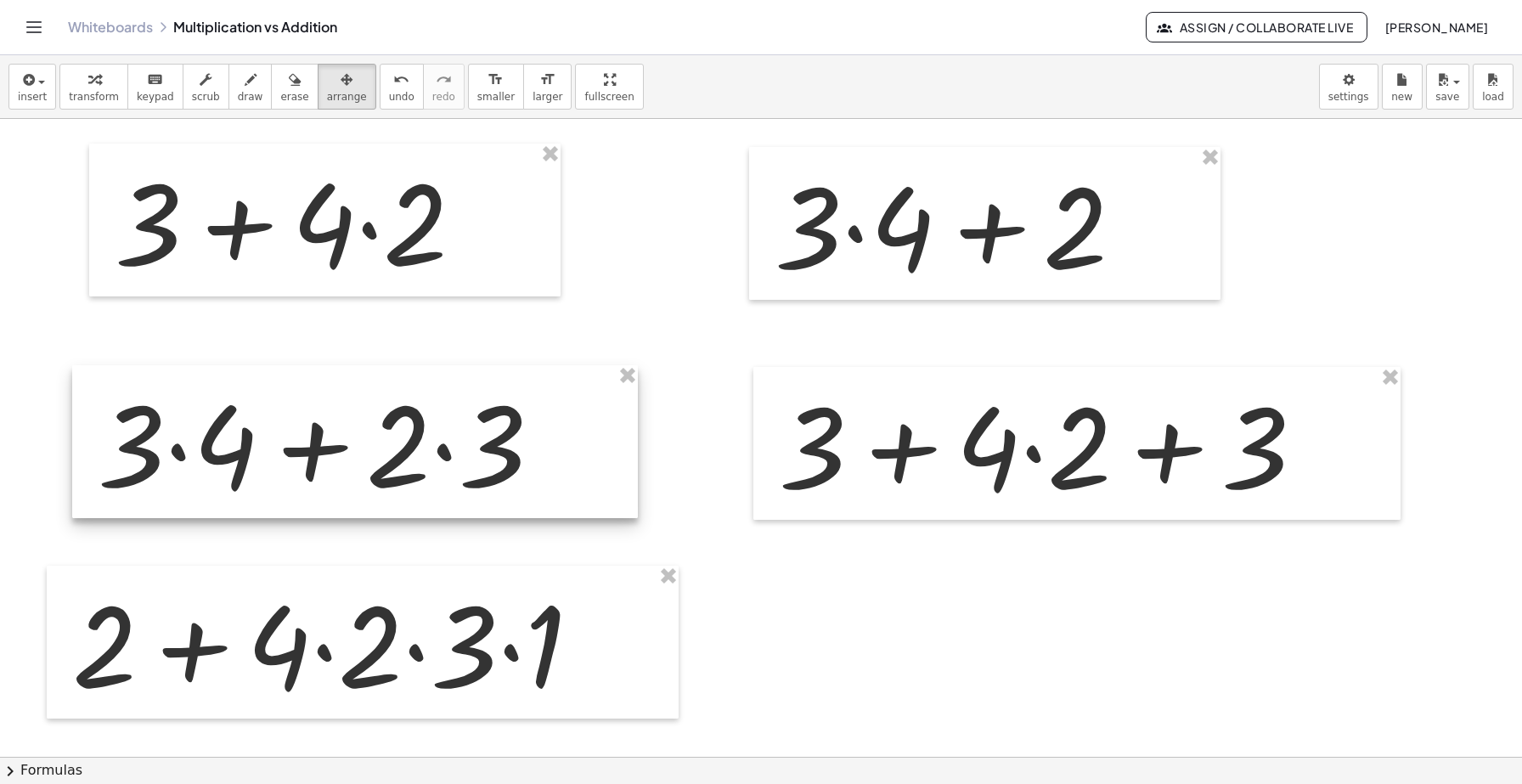
drag, startPoint x: 521, startPoint y: 457, endPoint x: 531, endPoint y: 453, distance: 10.8
click at [531, 453] on div at bounding box center [355, 441] width 566 height 153
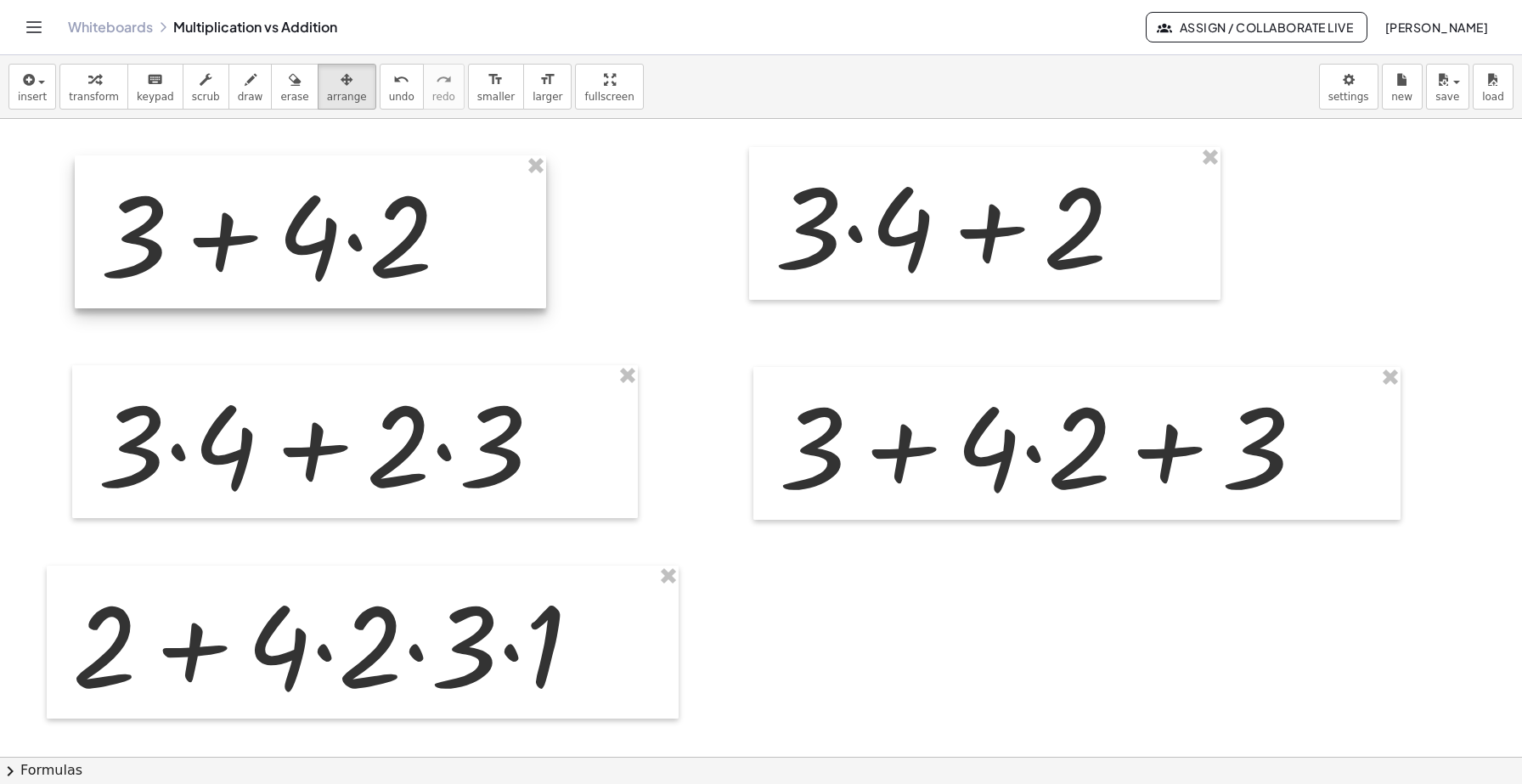
drag, startPoint x: 435, startPoint y: 291, endPoint x: 419, endPoint y: 302, distance: 19.4
click at [419, 302] on div at bounding box center [311, 232] width 472 height 153
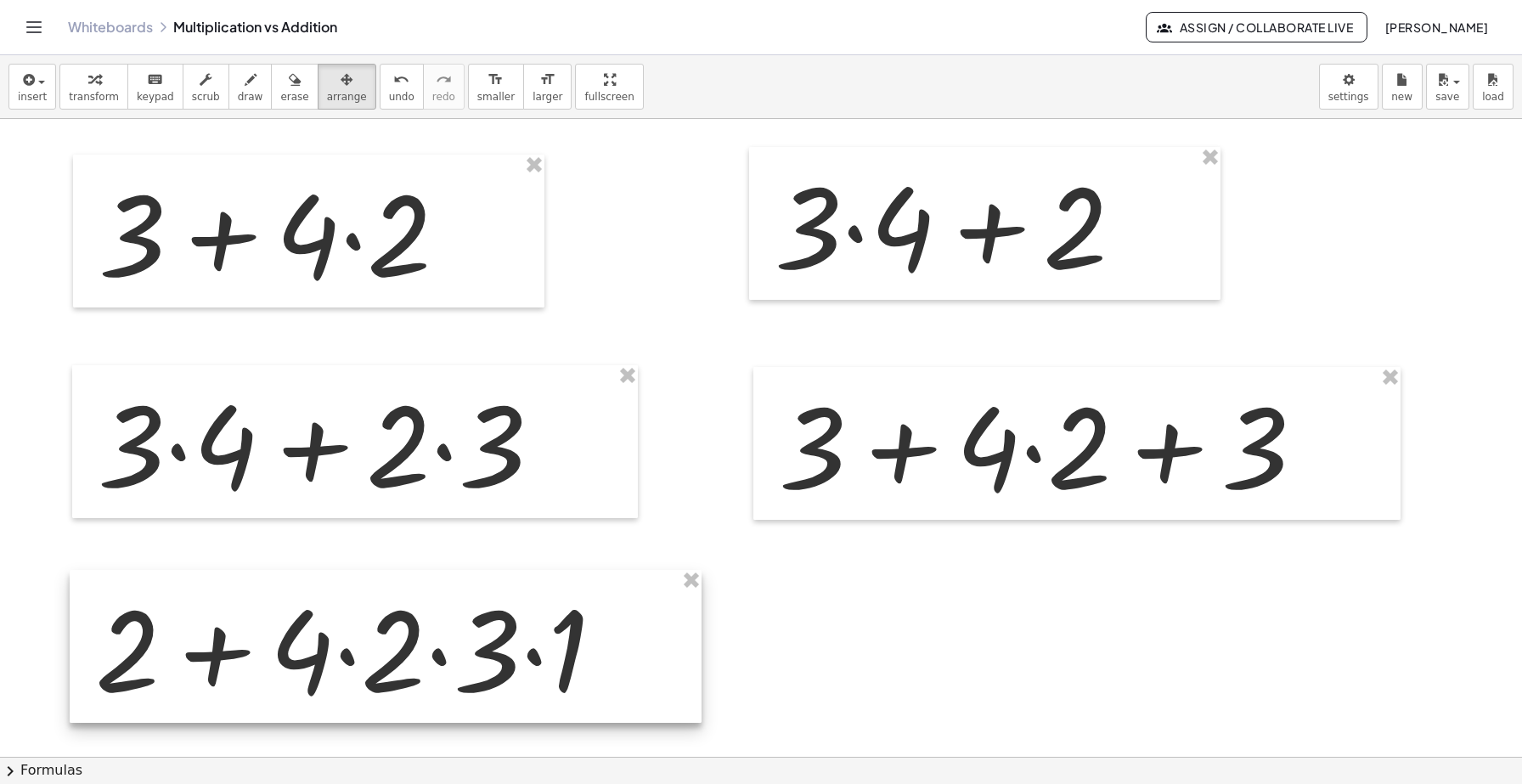
drag, startPoint x: 410, startPoint y: 654, endPoint x: 433, endPoint y: 659, distance: 23.5
click at [433, 659] on div at bounding box center [385, 646] width 632 height 153
click at [105, 82] on div "button" at bounding box center [93, 78] width 50 height 20
